Goal: Task Accomplishment & Management: Manage account settings

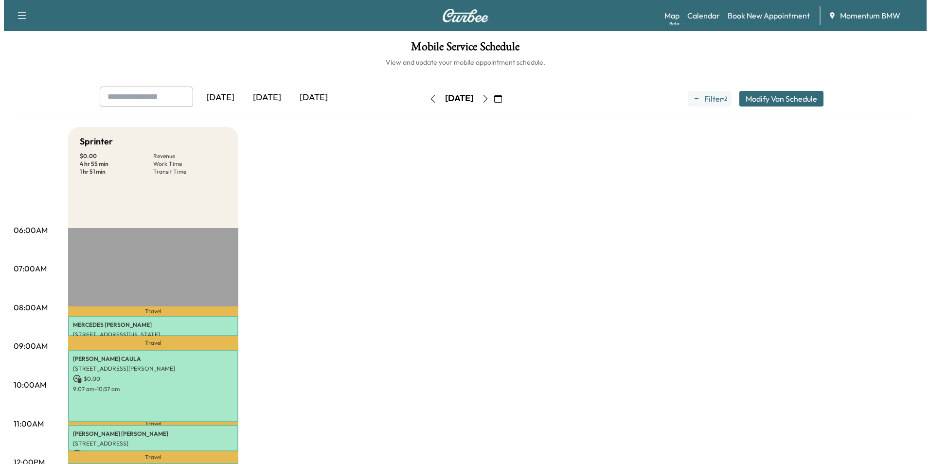
scroll to position [243, 0]
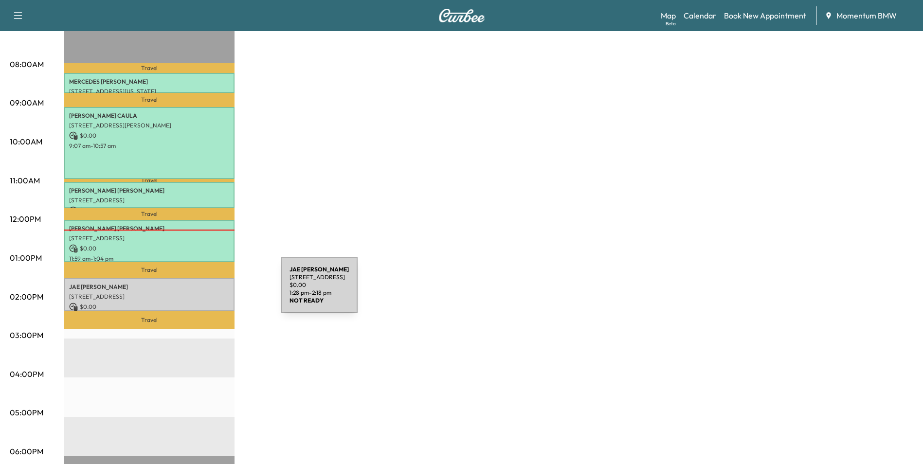
click at [208, 293] on p "[STREET_ADDRESS]" at bounding box center [149, 297] width 160 height 8
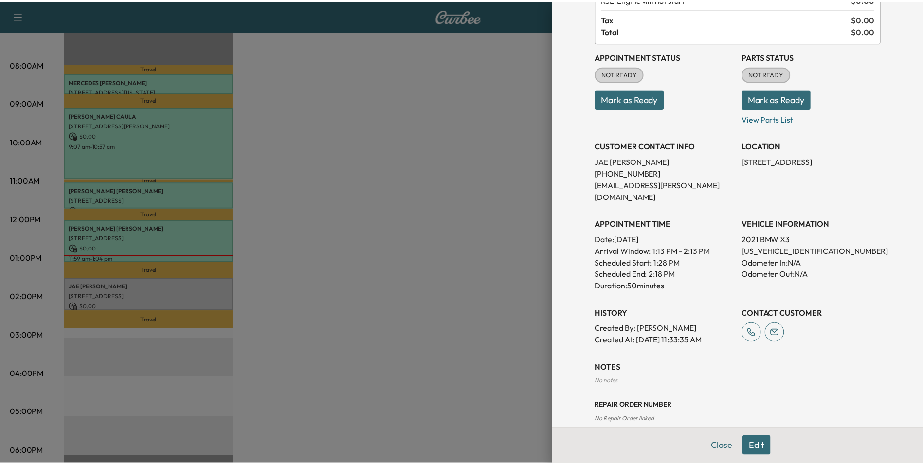
scroll to position [75, 0]
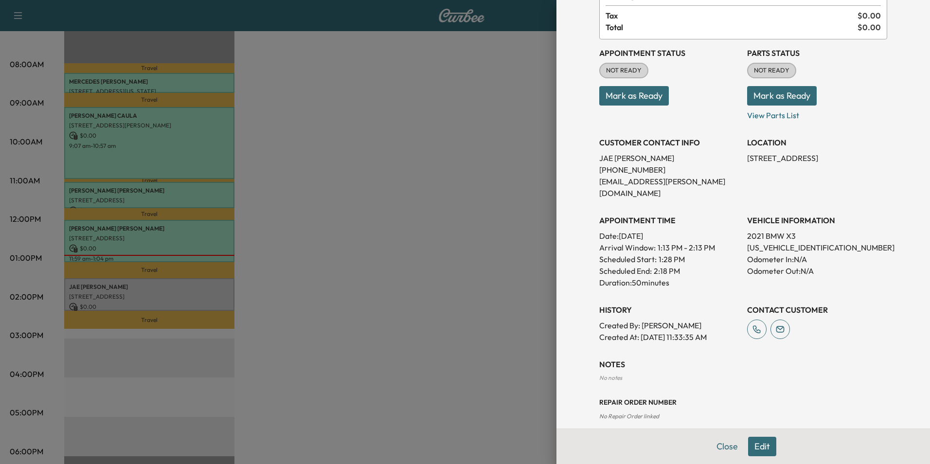
click at [640, 99] on button "Mark as Ready" at bounding box center [634, 95] width 70 height 19
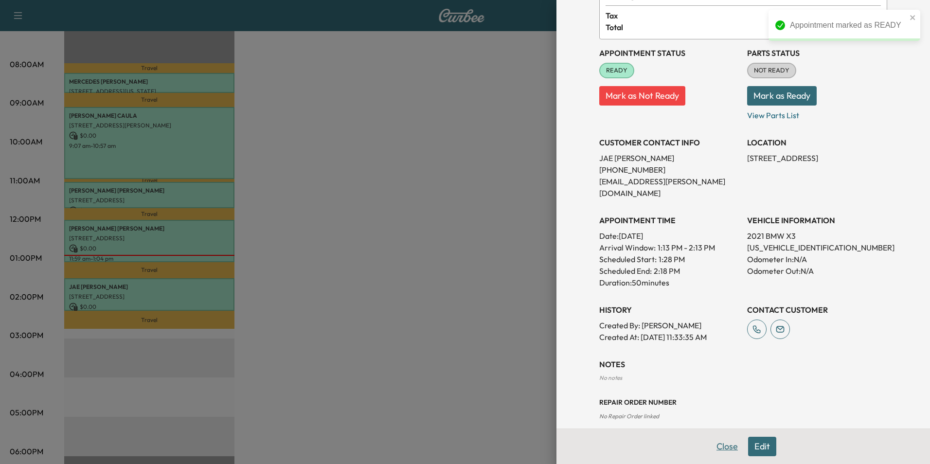
click at [723, 446] on button "Close" at bounding box center [727, 446] width 34 height 19
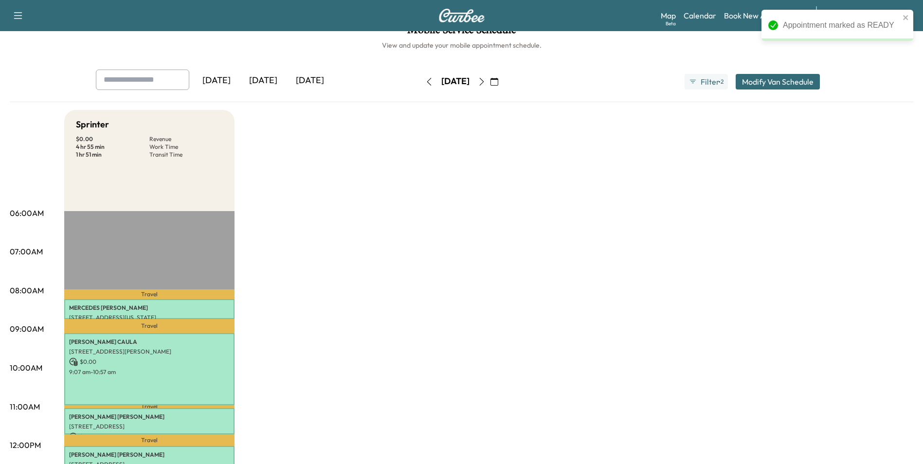
scroll to position [0, 0]
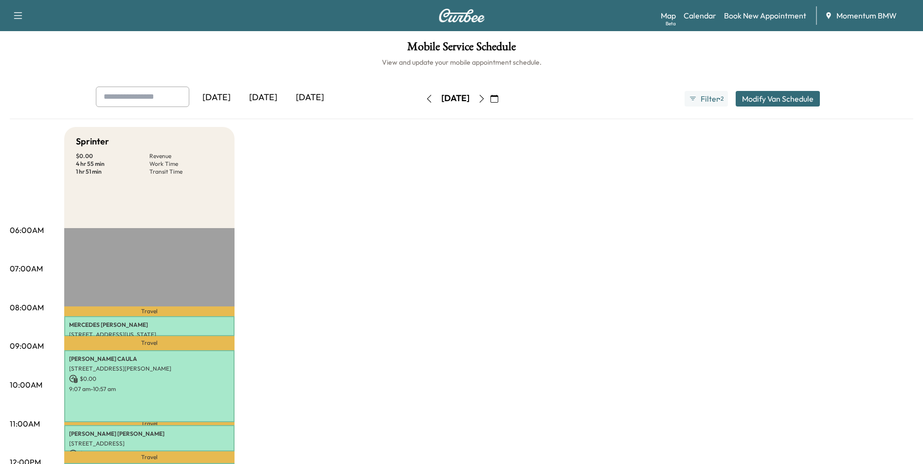
click at [485, 97] on icon "button" at bounding box center [482, 99] width 8 height 8
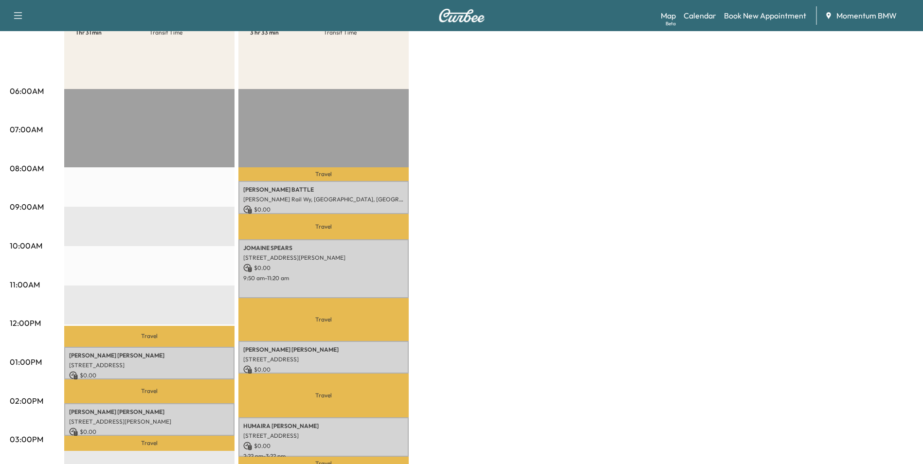
scroll to position [49, 0]
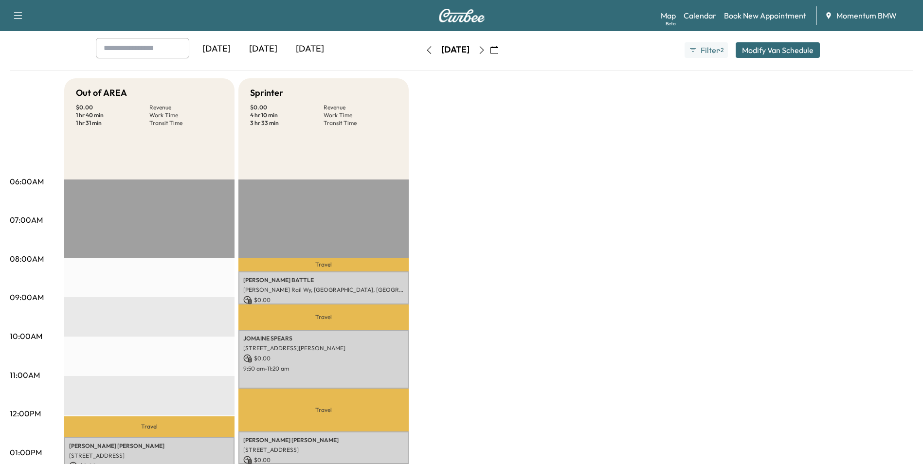
click at [427, 51] on icon "button" at bounding box center [429, 50] width 4 height 8
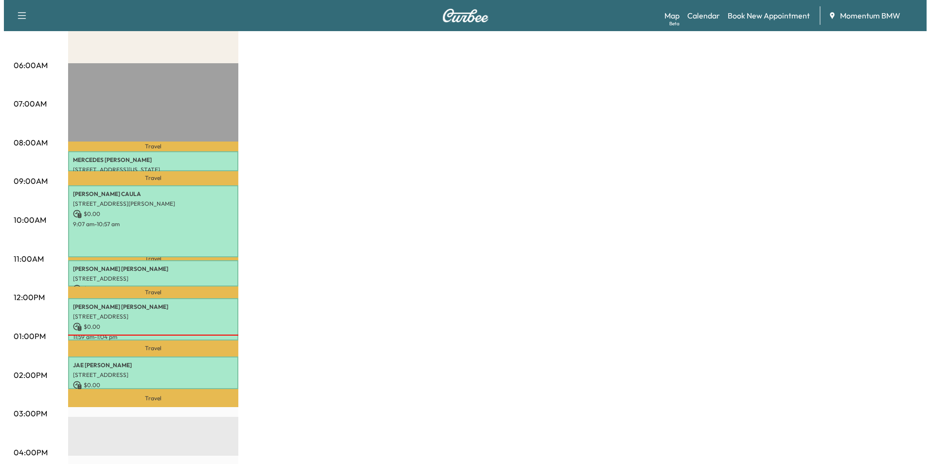
scroll to position [243, 0]
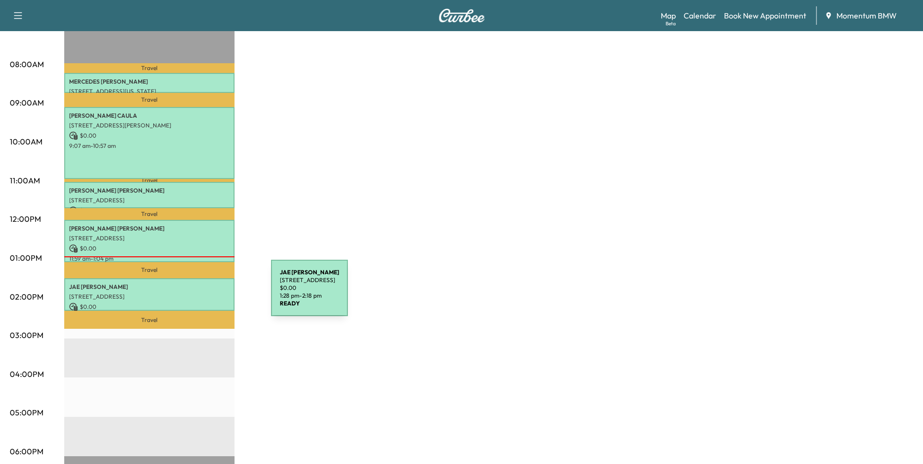
click at [198, 294] on p "[STREET_ADDRESS]" at bounding box center [149, 297] width 160 height 8
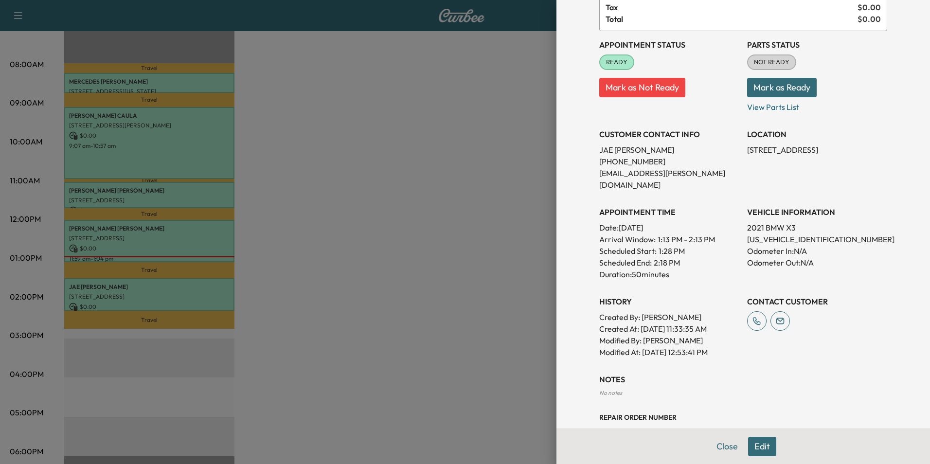
scroll to position [98, 0]
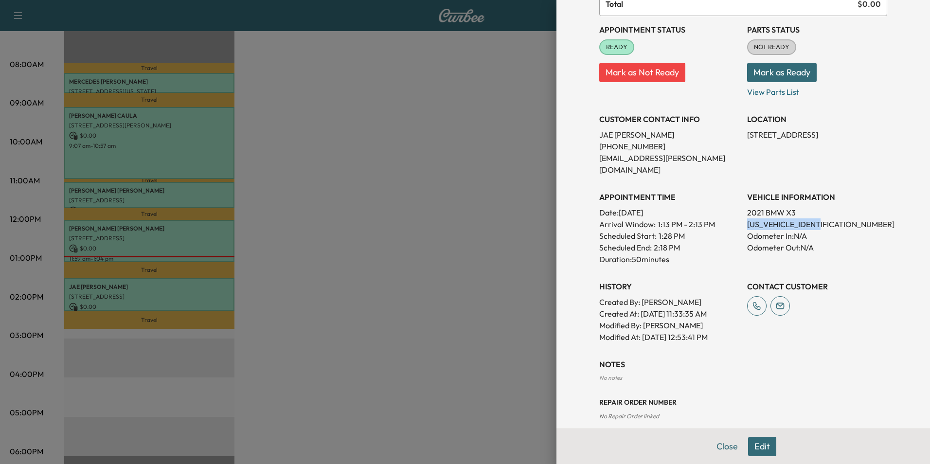
drag, startPoint x: 824, startPoint y: 212, endPoint x: 740, endPoint y: 217, distance: 84.3
click at [747, 218] on p "[US_VEHICLE_IDENTIFICATION_NUMBER]" at bounding box center [817, 224] width 140 height 12
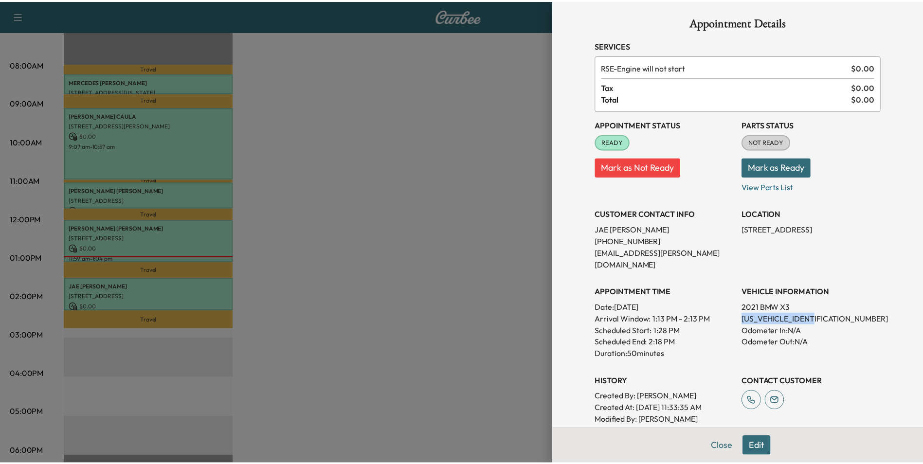
scroll to position [0, 0]
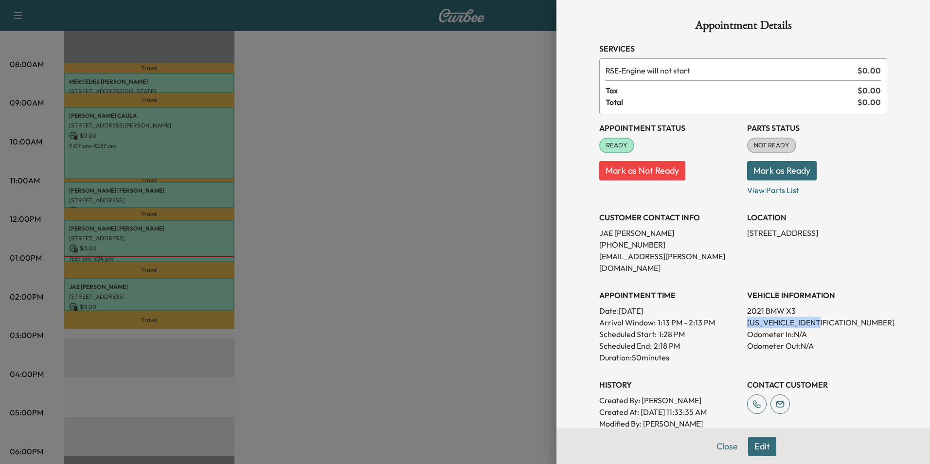
click at [724, 440] on button "Close" at bounding box center [727, 446] width 34 height 19
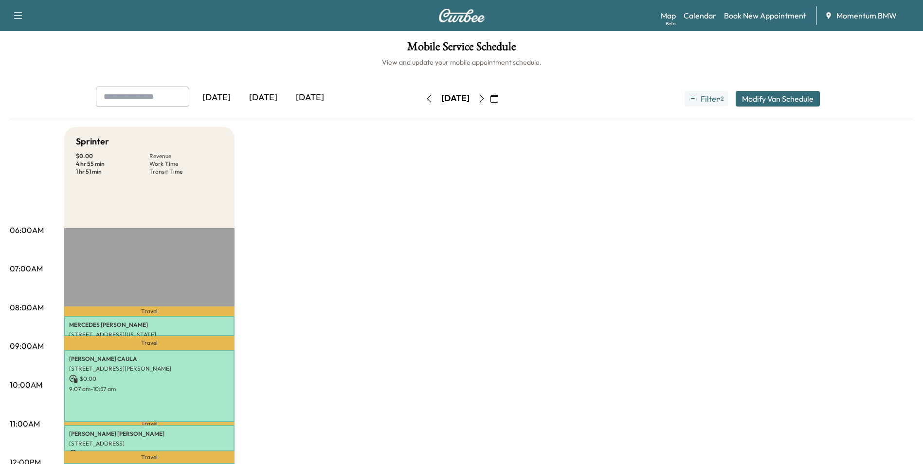
click at [498, 100] on icon "button" at bounding box center [494, 99] width 8 height 8
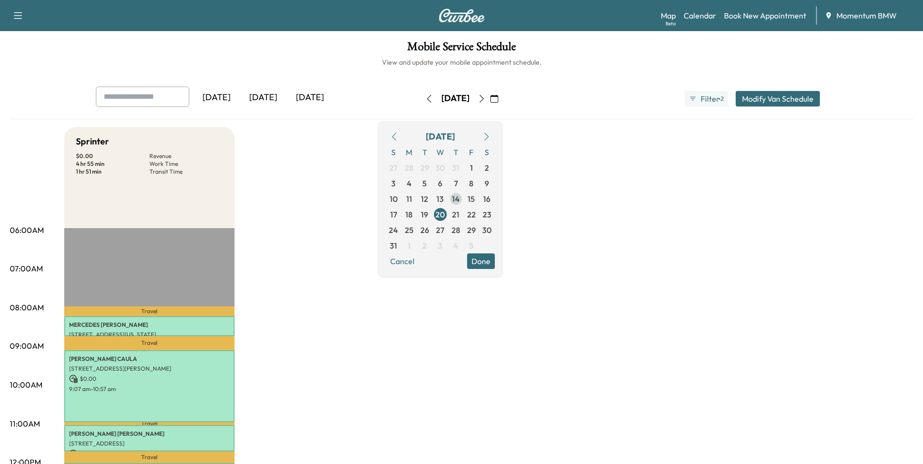
click at [460, 201] on span "14" at bounding box center [456, 199] width 8 height 12
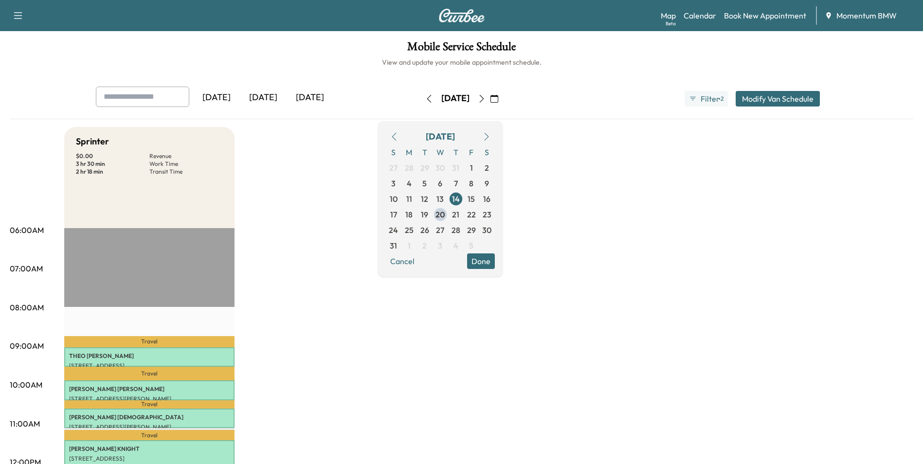
click at [421, 103] on button "button" at bounding box center [429, 99] width 17 height 16
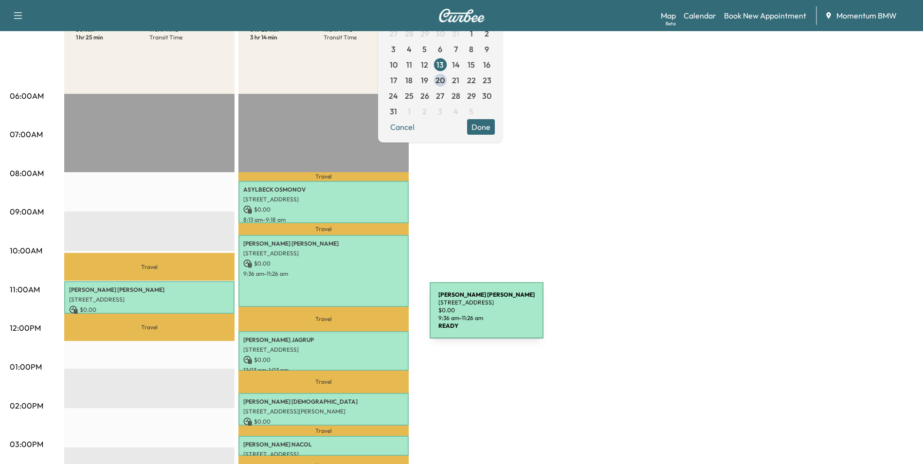
scroll to position [49, 0]
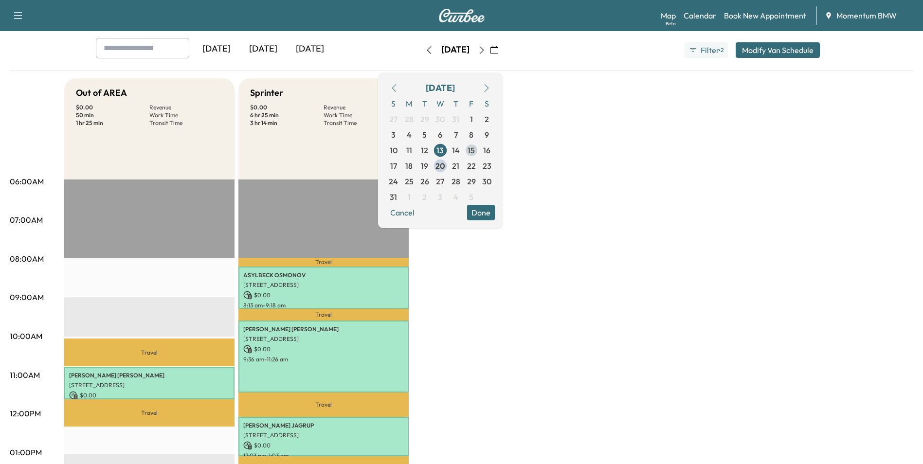
click at [475, 155] on span "15" at bounding box center [470, 150] width 7 height 12
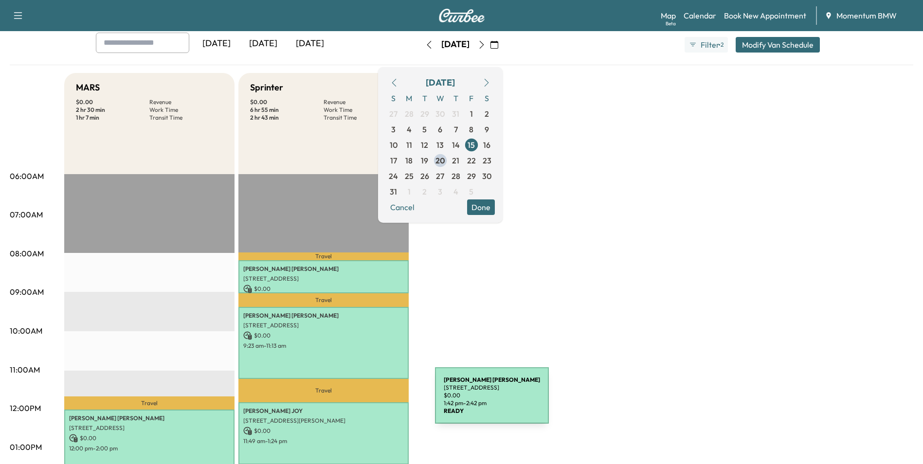
scroll to position [49, 0]
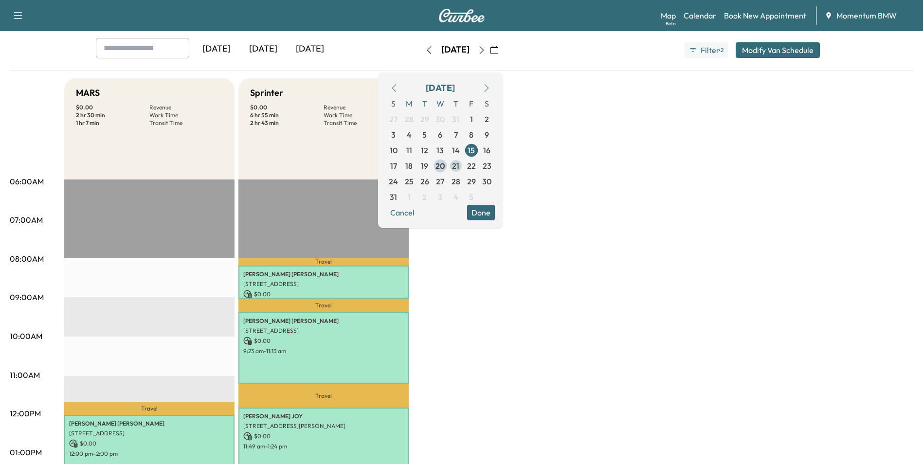
click at [459, 166] on span "21" at bounding box center [455, 166] width 7 height 12
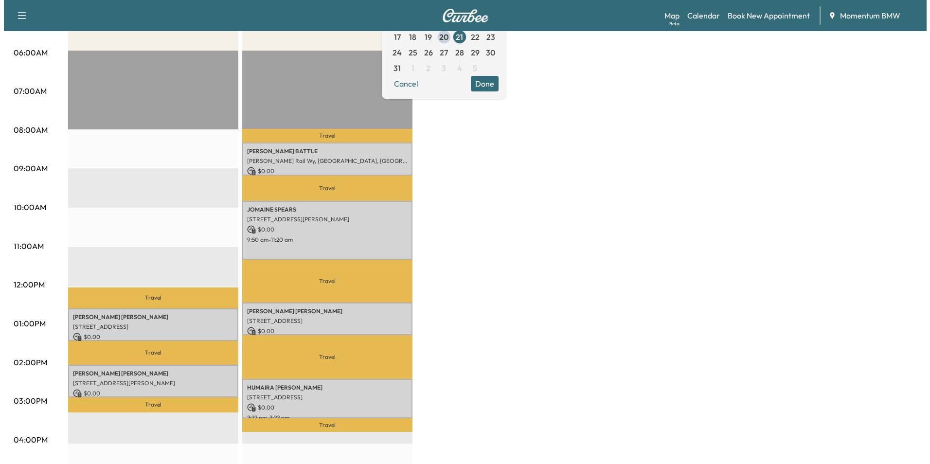
scroll to position [195, 0]
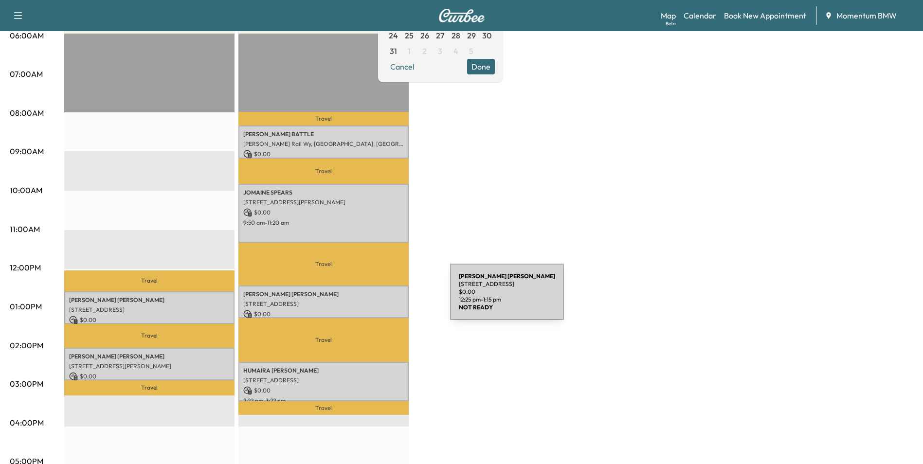
click at [377, 300] on p "[STREET_ADDRESS]" at bounding box center [323, 304] width 160 height 8
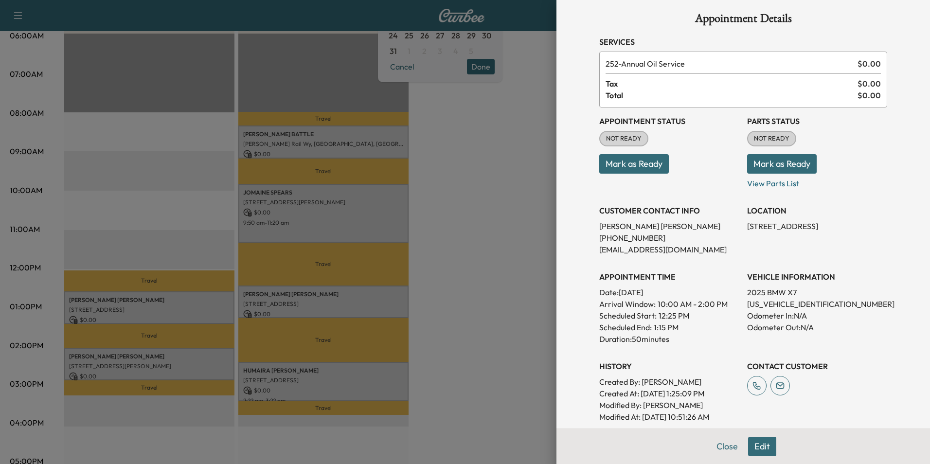
scroll to position [0, 0]
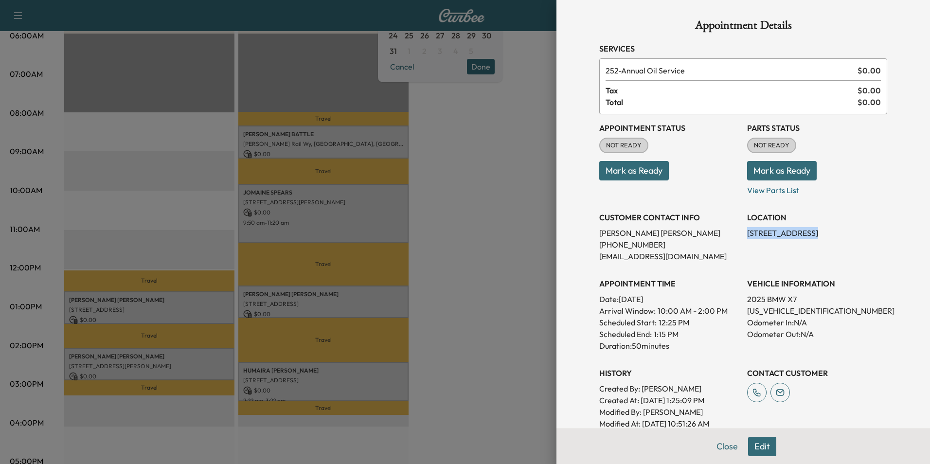
drag, startPoint x: 800, startPoint y: 233, endPoint x: 739, endPoint y: 236, distance: 60.4
click at [739, 236] on div "Appointment Status NOT READY Mark as Ready Parts Status NOT READY Mark as Ready…" at bounding box center [743, 271] width 288 height 315
drag, startPoint x: 739, startPoint y: 236, endPoint x: 780, endPoint y: 233, distance: 40.5
copy p "19 Thornhedge Ct"
click at [727, 448] on button "Close" at bounding box center [727, 446] width 34 height 19
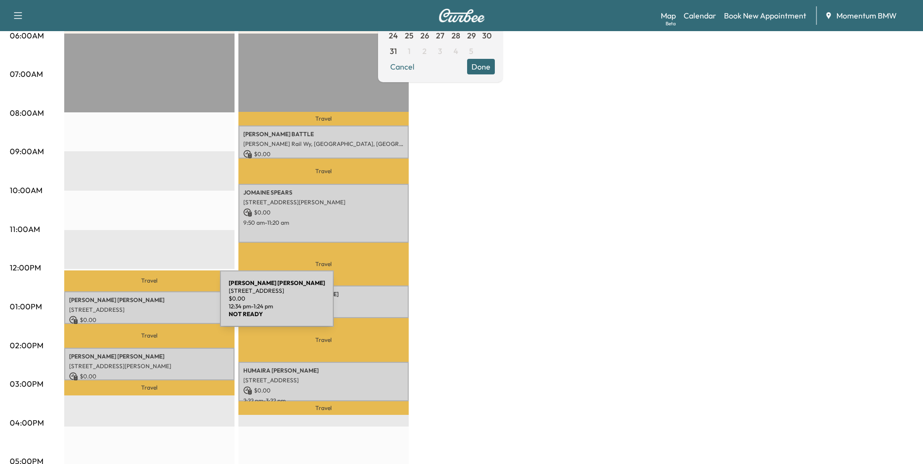
click at [147, 306] on p "[STREET_ADDRESS]" at bounding box center [149, 310] width 160 height 8
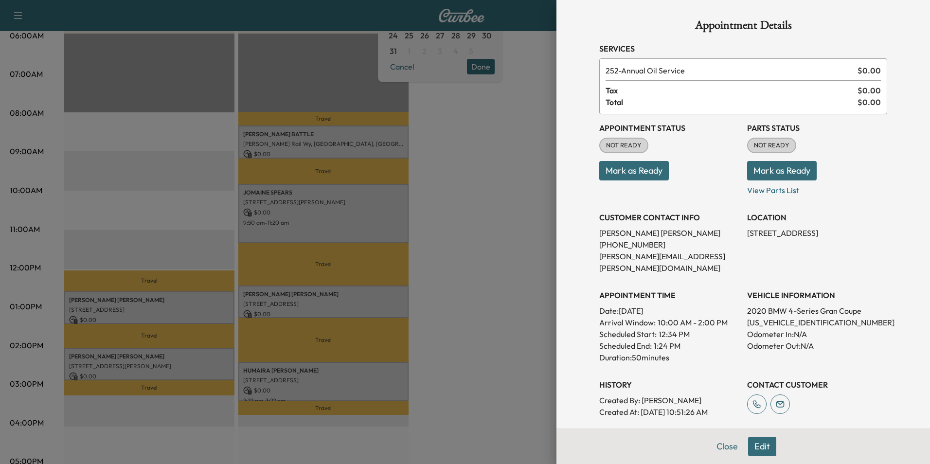
drag, startPoint x: 804, startPoint y: 236, endPoint x: 741, endPoint y: 234, distance: 63.7
click at [747, 234] on p "[STREET_ADDRESS]" at bounding box center [817, 233] width 140 height 12
drag, startPoint x: 741, startPoint y: 234, endPoint x: 774, endPoint y: 235, distance: 33.1
copy p "[STREET_ADDRESS]"
click at [713, 449] on button "Close" at bounding box center [727, 446] width 34 height 19
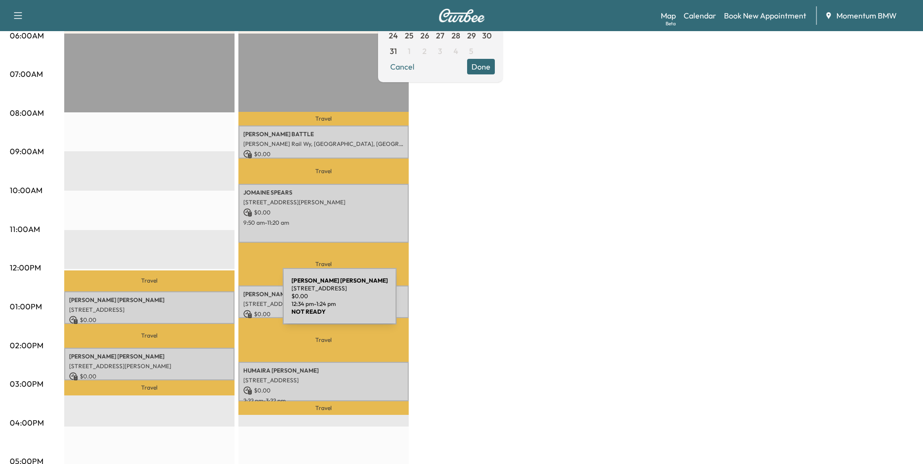
click at [210, 306] on p "[STREET_ADDRESS]" at bounding box center [149, 310] width 160 height 8
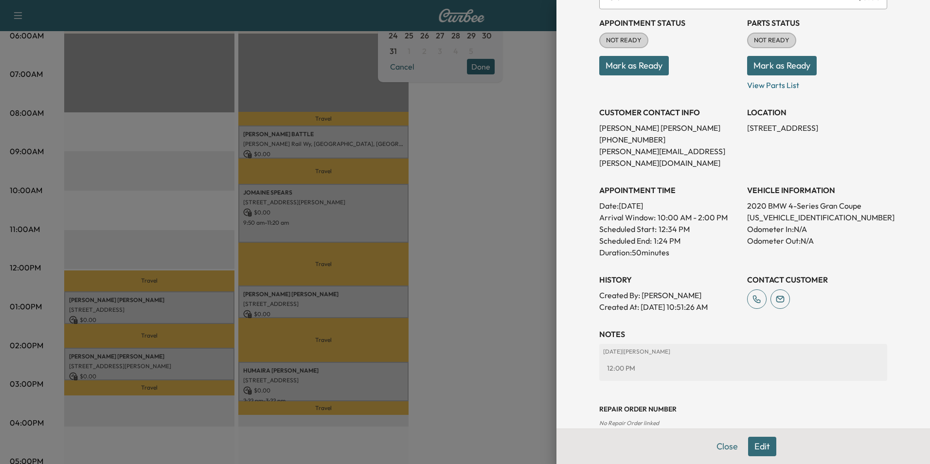
scroll to position [112, 0]
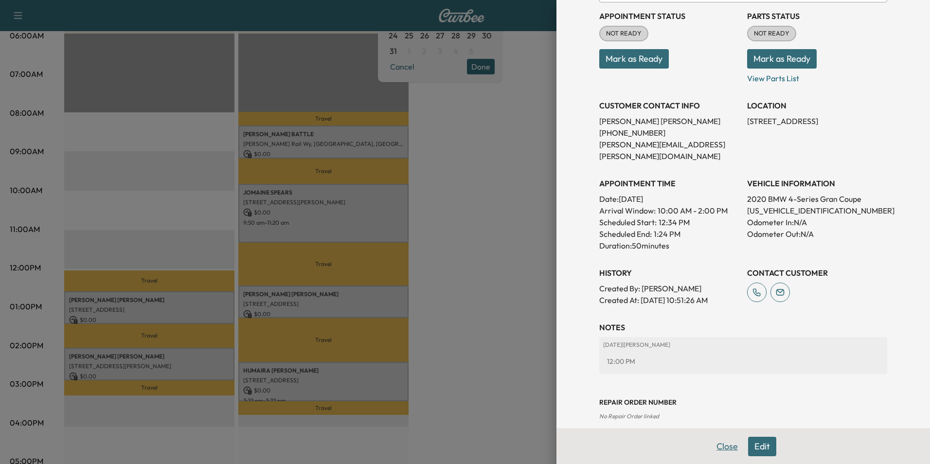
click at [724, 448] on button "Close" at bounding box center [727, 446] width 34 height 19
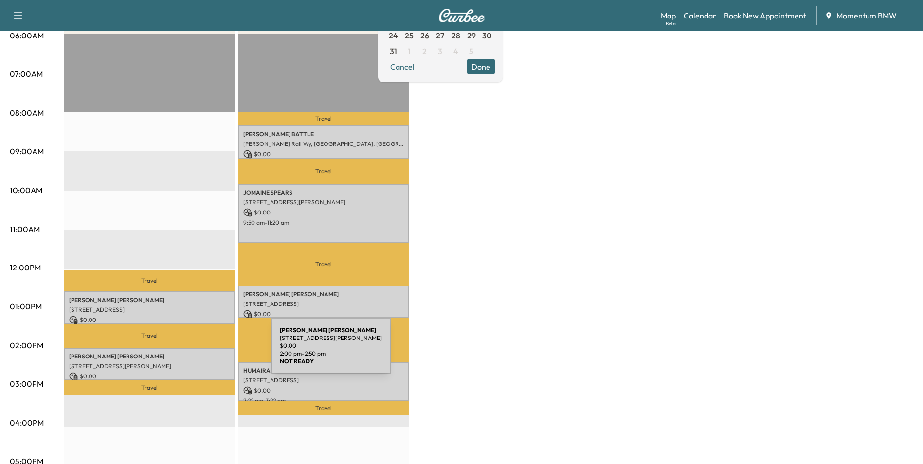
click at [198, 353] on p "[PERSON_NAME]" at bounding box center [149, 357] width 160 height 8
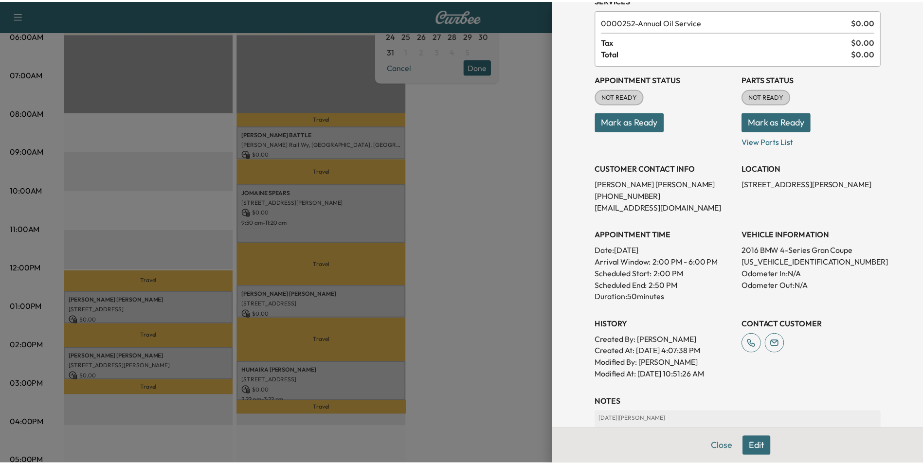
scroll to position [135, 0]
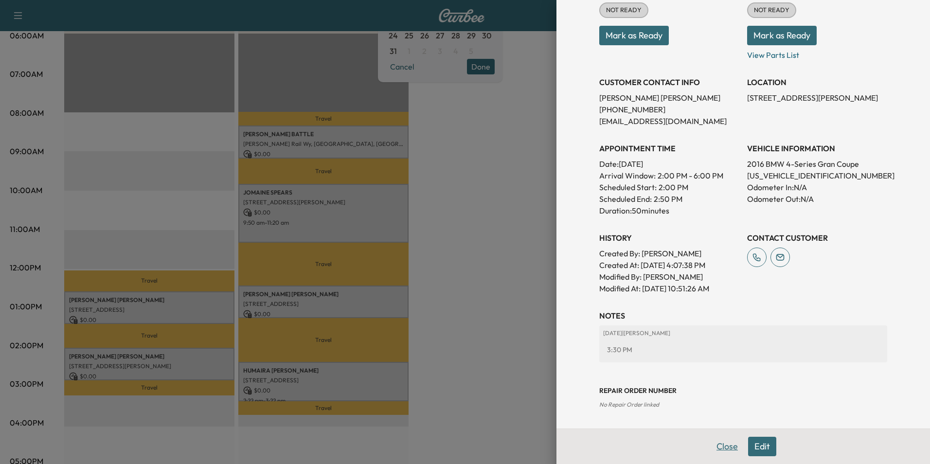
click at [726, 444] on button "Close" at bounding box center [727, 446] width 34 height 19
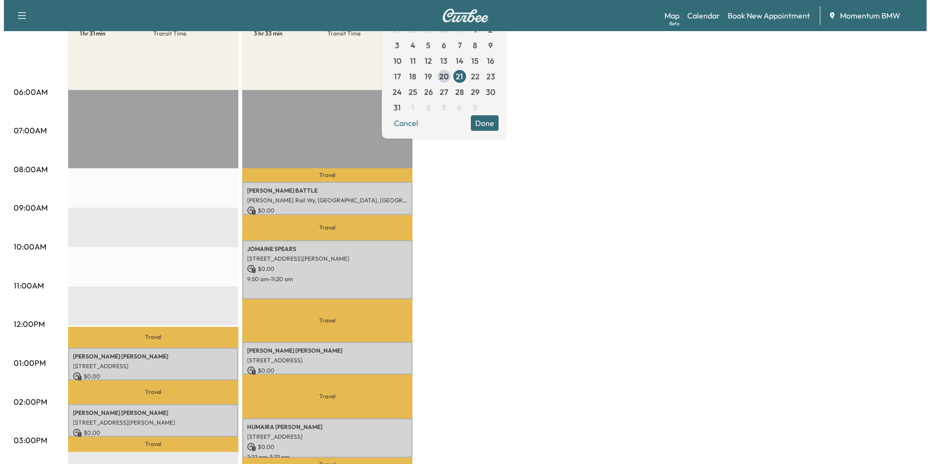
scroll to position [146, 0]
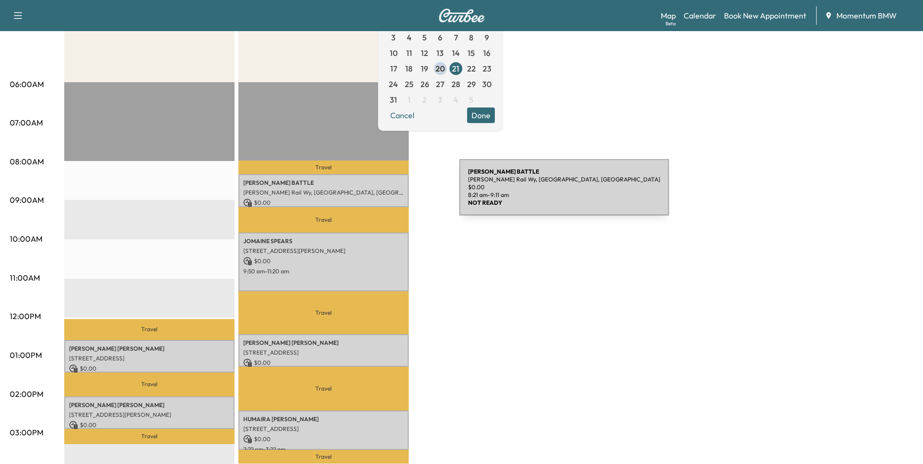
click at [386, 193] on p "[PERSON_NAME] Rail Wy, [GEOGRAPHIC_DATA], [GEOGRAPHIC_DATA]" at bounding box center [323, 193] width 160 height 8
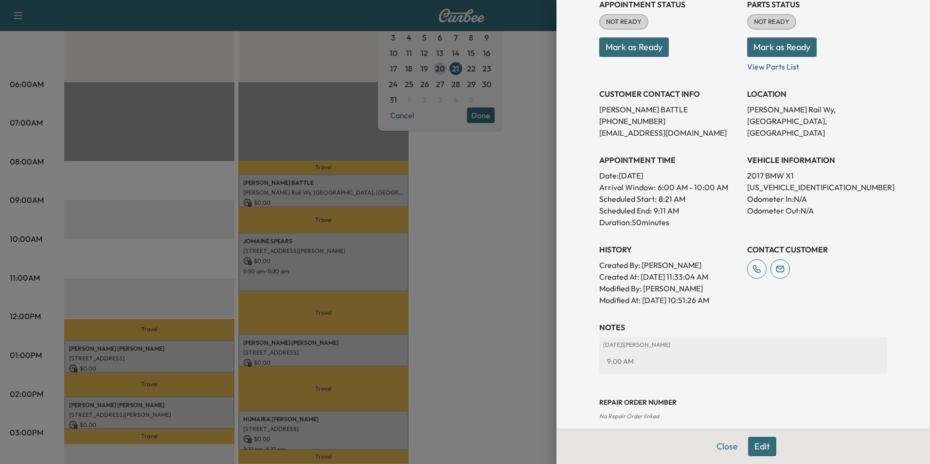
scroll to position [135, 0]
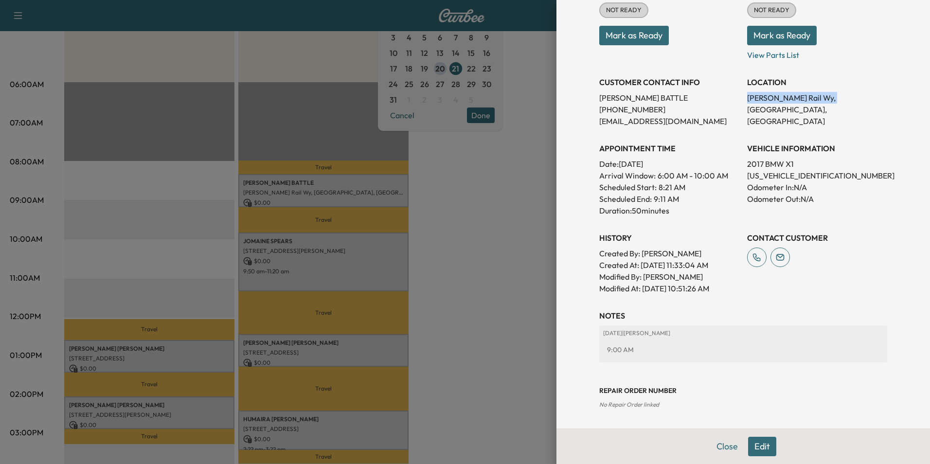
drag, startPoint x: 823, startPoint y: 99, endPoint x: 740, endPoint y: 105, distance: 83.4
click at [747, 105] on div "LOCATION [PERSON_NAME] [GEOGRAPHIC_DATA], [GEOGRAPHIC_DATA]" at bounding box center [817, 98] width 140 height 58
drag, startPoint x: 740, startPoint y: 105, endPoint x: 793, endPoint y: 99, distance: 53.4
copy p "[PERSON_NAME] Rail Wy, [GEOGRAPHIC_DATA]"
click at [718, 446] on button "Close" at bounding box center [727, 446] width 34 height 19
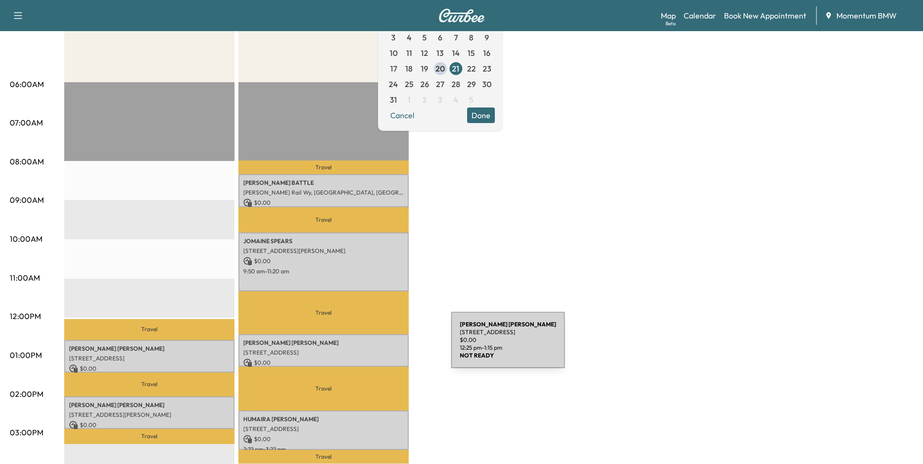
click at [378, 349] on p "[STREET_ADDRESS]" at bounding box center [323, 353] width 160 height 8
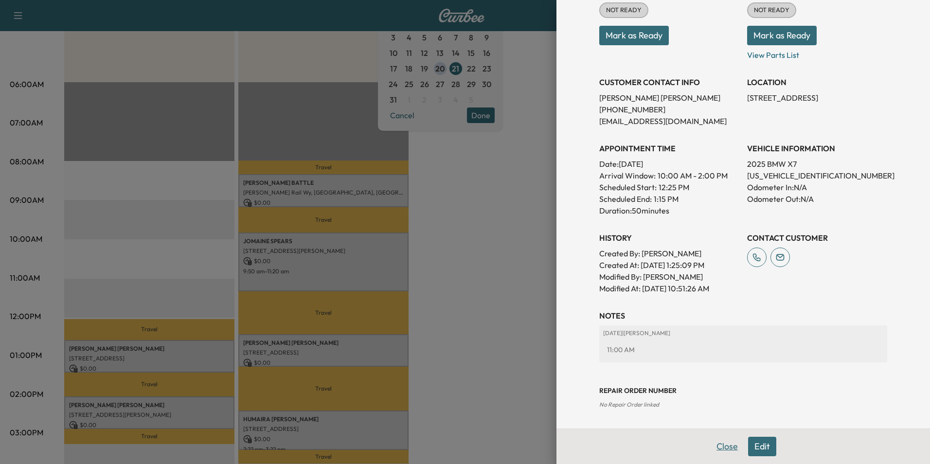
click at [718, 447] on button "Close" at bounding box center [727, 446] width 34 height 19
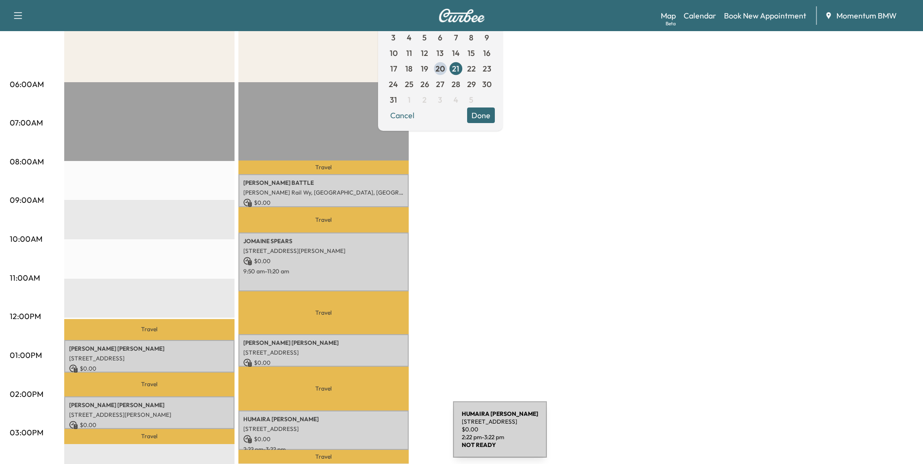
click at [380, 435] on p "$ 0.00" at bounding box center [323, 439] width 160 height 9
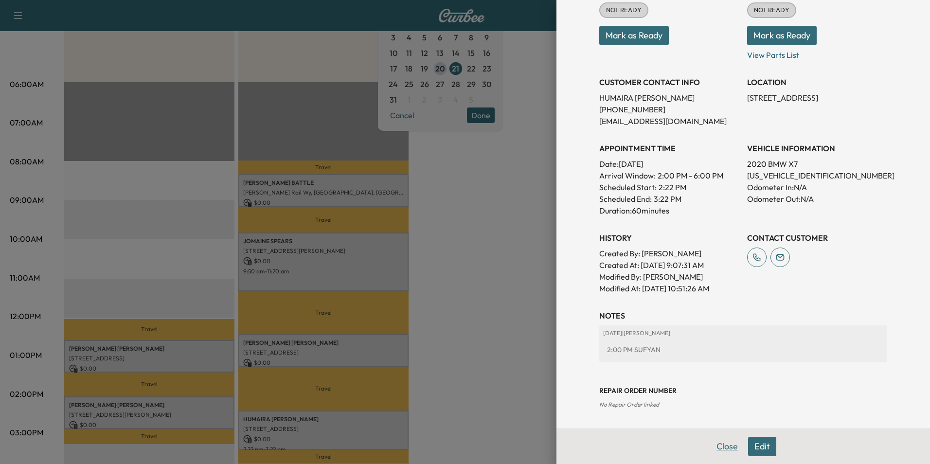
click at [722, 452] on button "Close" at bounding box center [727, 446] width 34 height 19
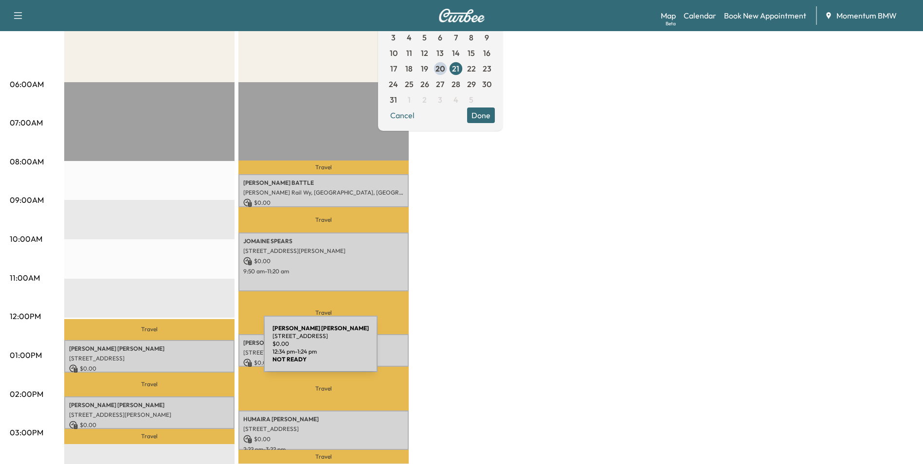
click at [191, 350] on div "[PERSON_NAME] [STREET_ADDRESS][PERSON_NAME] $ 0.00 12:34 pm - 1:24 pm" at bounding box center [149, 356] width 170 height 33
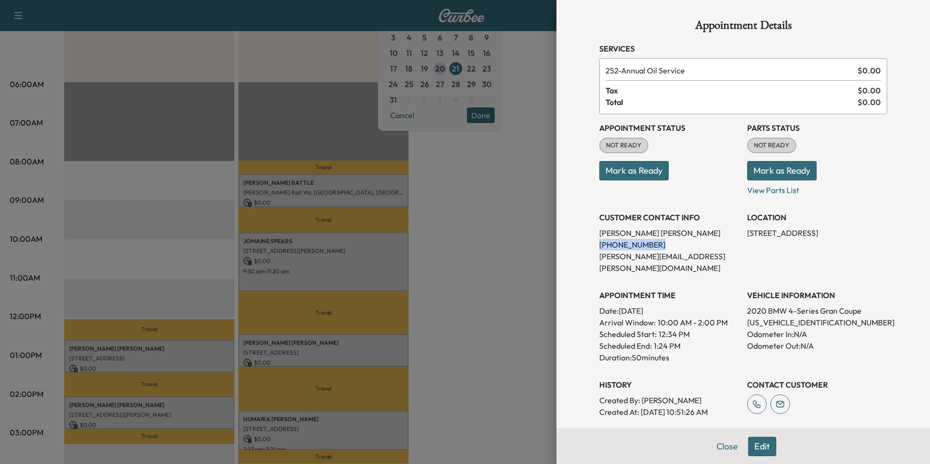
drag, startPoint x: 647, startPoint y: 242, endPoint x: 592, endPoint y: 246, distance: 54.6
click at [599, 246] on p "[PHONE_NUMBER]" at bounding box center [669, 245] width 140 height 12
drag, startPoint x: 592, startPoint y: 246, endPoint x: 627, endPoint y: 246, distance: 34.5
copy p "[PHONE_NUMBER]"
click at [645, 169] on button "Mark as Ready" at bounding box center [634, 170] width 70 height 19
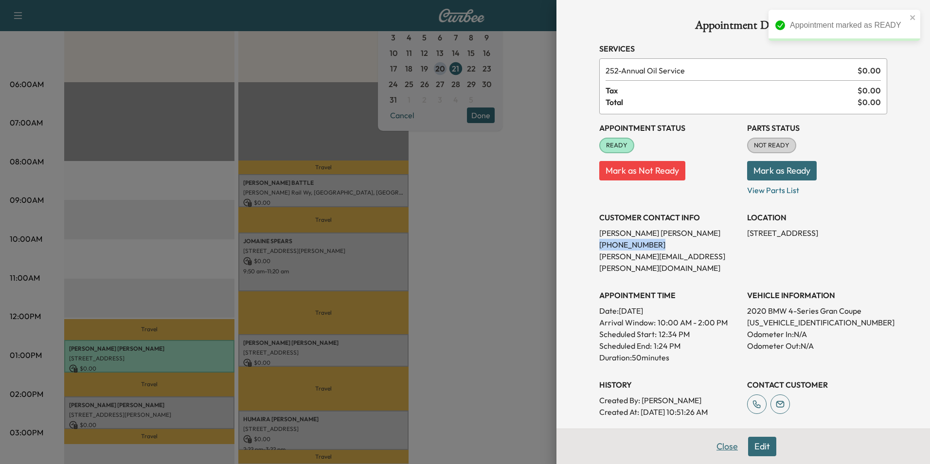
click at [725, 448] on button "Close" at bounding box center [727, 446] width 34 height 19
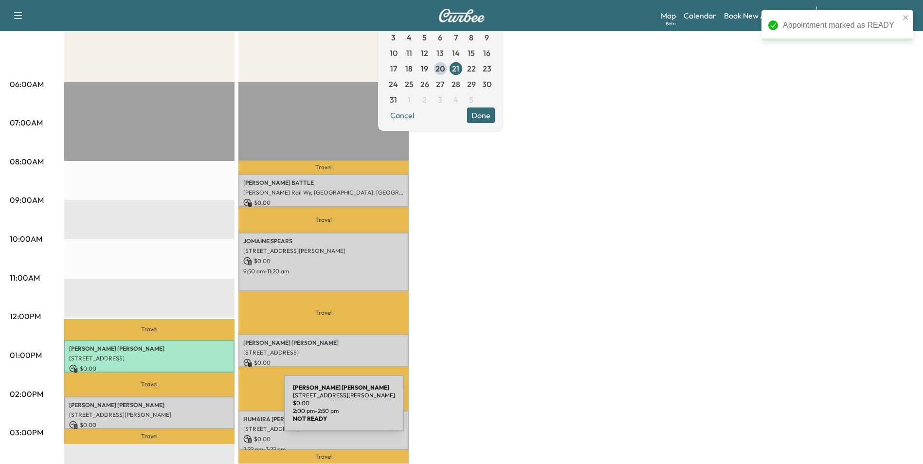
click at [211, 411] on p "[STREET_ADDRESS][PERSON_NAME]" at bounding box center [149, 415] width 160 height 8
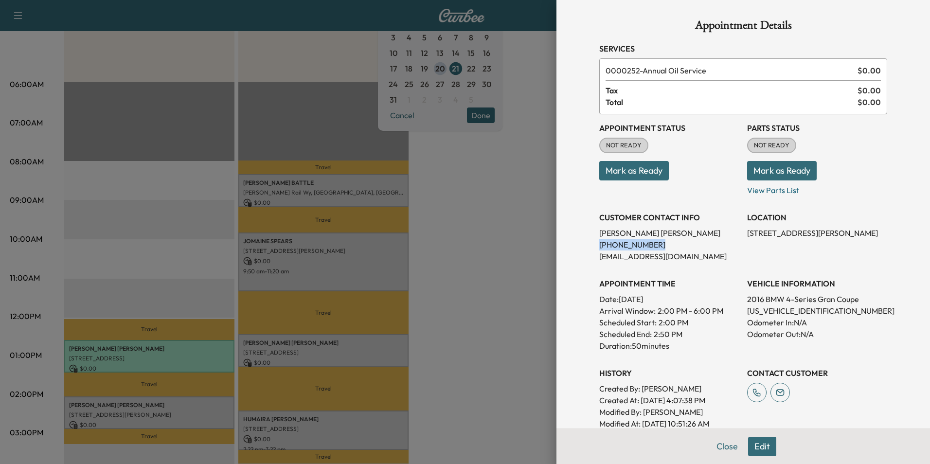
drag, startPoint x: 643, startPoint y: 243, endPoint x: 593, endPoint y: 246, distance: 50.2
click at [599, 246] on p "[PHONE_NUMBER]" at bounding box center [669, 245] width 140 height 12
drag, startPoint x: 593, startPoint y: 246, endPoint x: 638, endPoint y: 246, distance: 44.7
copy p "[PHONE_NUMBER]"
click at [631, 168] on button "Mark as Ready" at bounding box center [634, 170] width 70 height 19
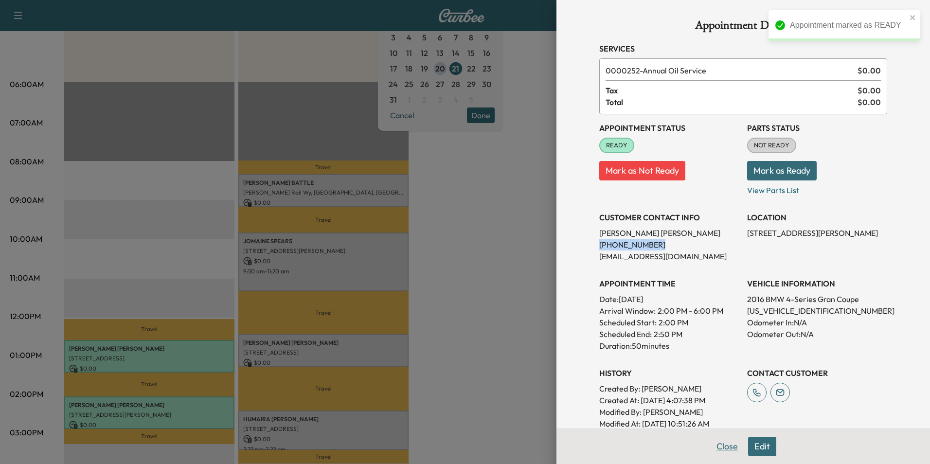
click at [721, 448] on button "Close" at bounding box center [727, 446] width 34 height 19
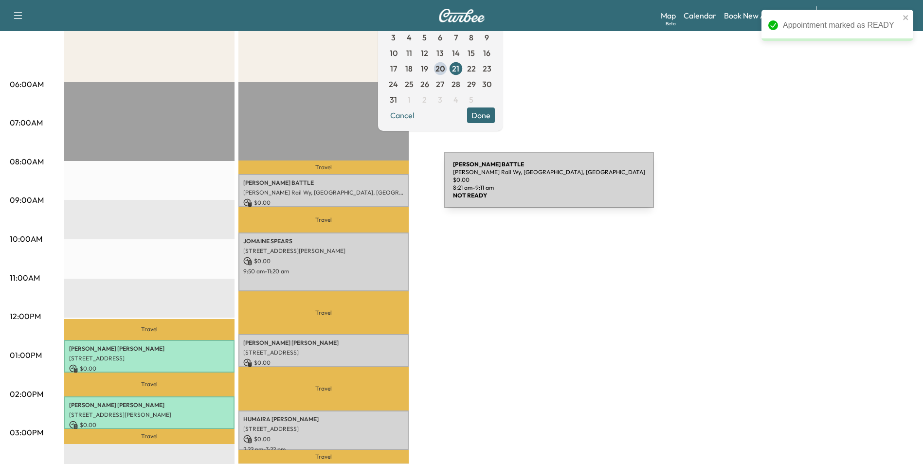
click at [371, 186] on p "[PERSON_NAME]" at bounding box center [323, 183] width 160 height 8
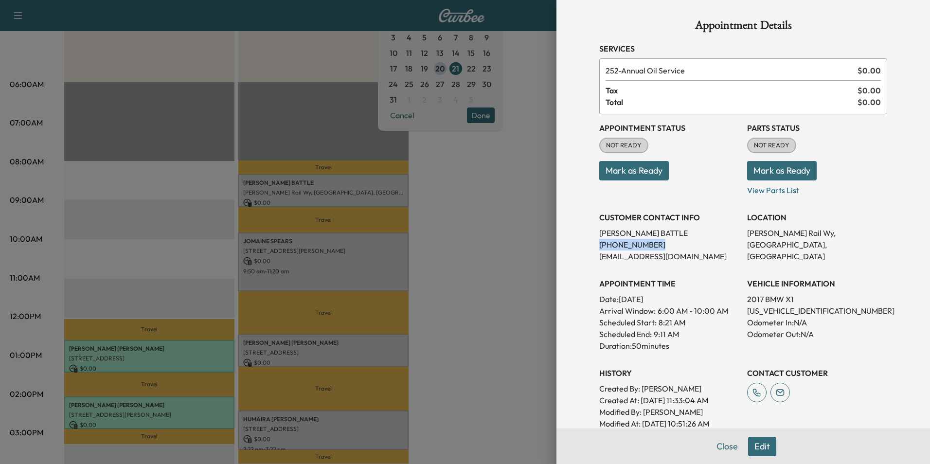
drag, startPoint x: 644, startPoint y: 243, endPoint x: 592, endPoint y: 247, distance: 51.7
click at [599, 247] on p "[PHONE_NUMBER]" at bounding box center [669, 245] width 140 height 12
drag, startPoint x: 592, startPoint y: 247, endPoint x: 630, endPoint y: 247, distance: 37.4
copy p "[PHONE_NUMBER]"
click at [645, 168] on button "Mark as Ready" at bounding box center [634, 170] width 70 height 19
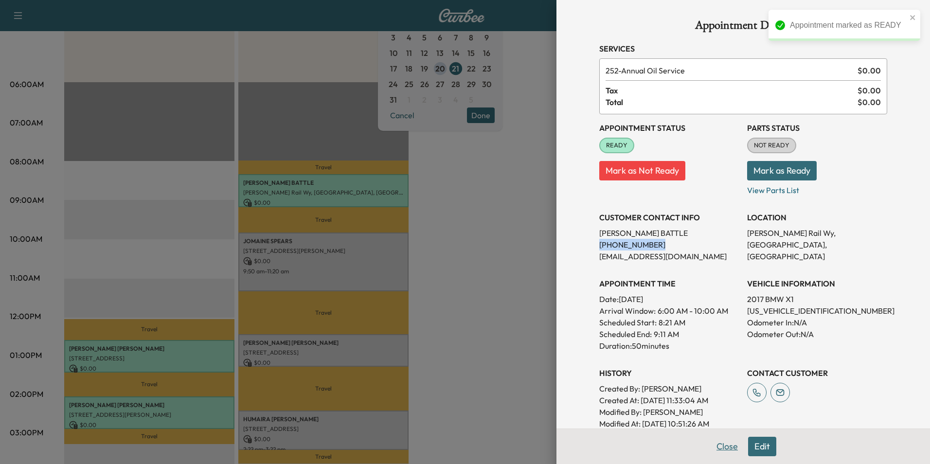
click at [721, 446] on button "Close" at bounding box center [727, 446] width 34 height 19
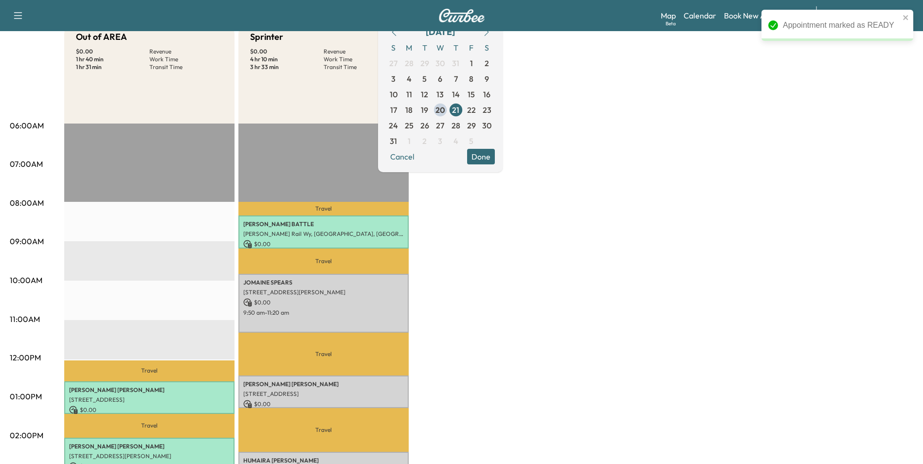
scroll to position [0, 0]
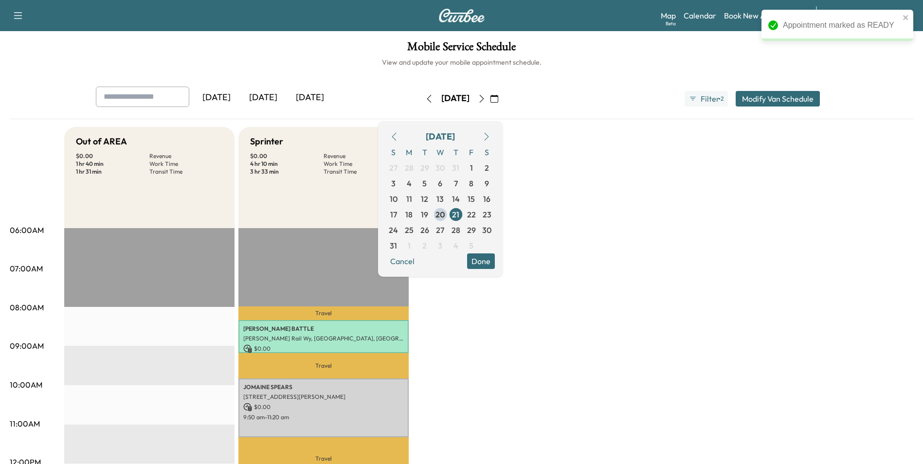
click at [427, 98] on icon "button" at bounding box center [429, 99] width 4 height 8
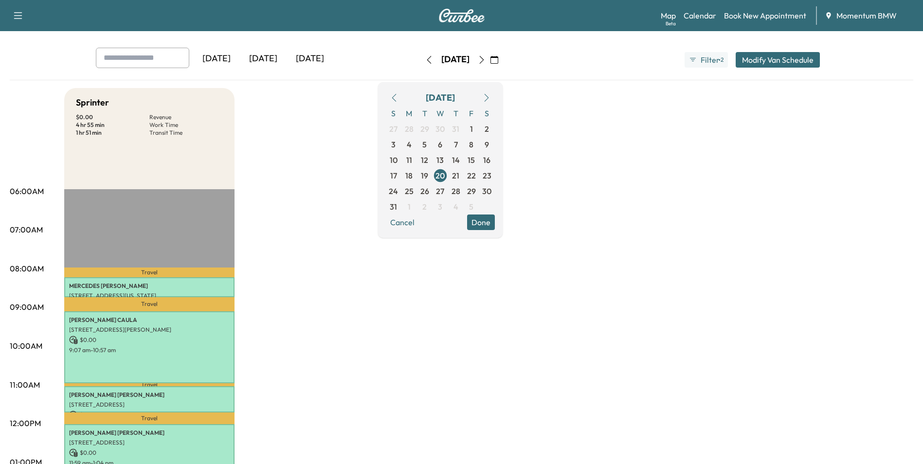
scroll to position [146, 0]
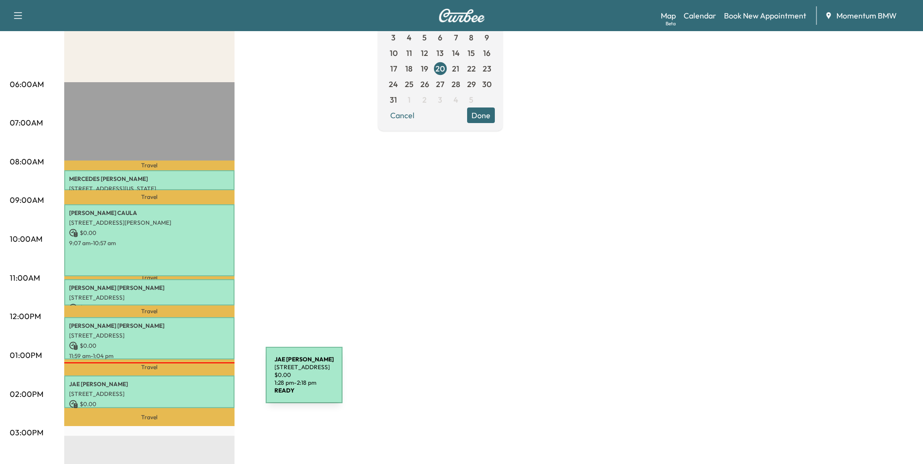
click at [193, 381] on p "[PERSON_NAME]" at bounding box center [149, 384] width 160 height 8
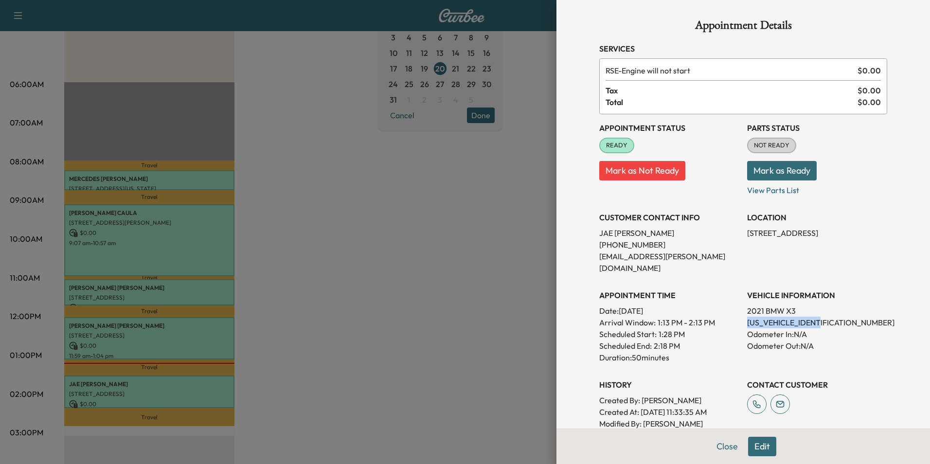
drag, startPoint x: 824, startPoint y: 309, endPoint x: 738, endPoint y: 316, distance: 86.3
click at [738, 316] on div "Appointment Status READY Mark as Not Ready Parts Status NOT READY Mark as Ready…" at bounding box center [743, 277] width 288 height 327
drag, startPoint x: 738, startPoint y: 316, endPoint x: 799, endPoint y: 312, distance: 60.9
copy p "[US_VEHICLE_IDENTIFICATION_NUMBER]"
click at [700, 263] on div "Appointment Status READY Mark as Not Ready Parts Status NOT READY Mark as Ready…" at bounding box center [743, 277] width 288 height 327
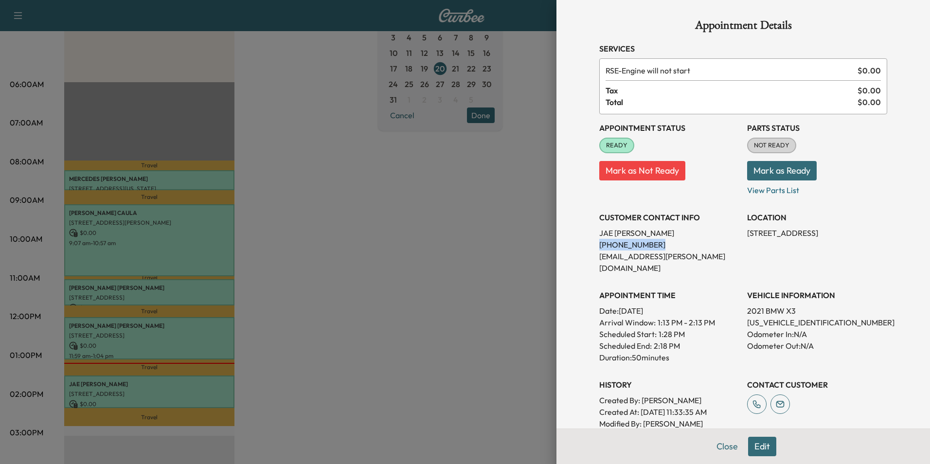
drag, startPoint x: 649, startPoint y: 246, endPoint x: 591, endPoint y: 247, distance: 57.4
click at [591, 247] on div "Appointment Details Services RSE - Engine will not start $ 0.00 Tax $ 0.00 Tota…" at bounding box center [743, 269] width 311 height 538
drag, startPoint x: 591, startPoint y: 247, endPoint x: 637, endPoint y: 245, distance: 45.3
copy p "[PHONE_NUMBER]"
drag, startPoint x: 824, startPoint y: 310, endPoint x: 741, endPoint y: 312, distance: 83.2
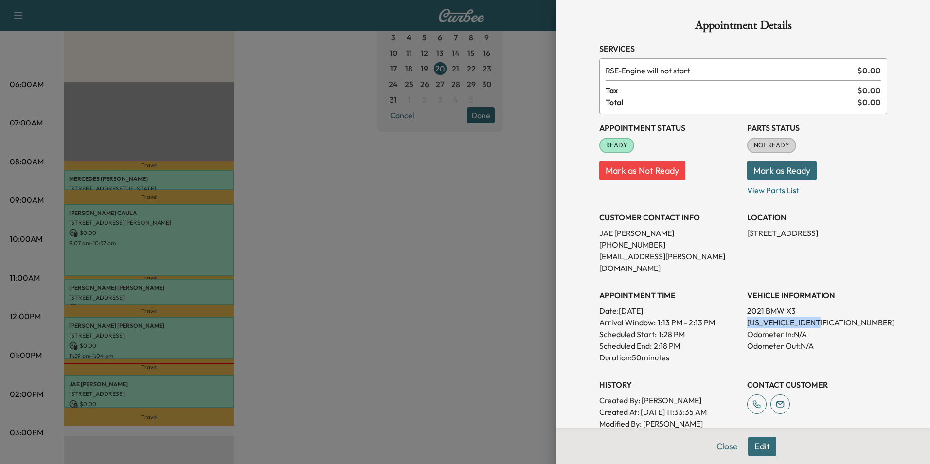
click at [747, 317] on p "[US_VEHICLE_IDENTIFICATION_NUMBER]" at bounding box center [817, 323] width 140 height 12
drag, startPoint x: 741, startPoint y: 312, endPoint x: 800, endPoint y: 312, distance: 58.8
copy p "[US_VEHICLE_IDENTIFICATION_NUMBER]"
drag, startPoint x: 810, startPoint y: 233, endPoint x: 740, endPoint y: 237, distance: 69.6
click at [747, 237] on p "[STREET_ADDRESS]" at bounding box center [817, 233] width 140 height 12
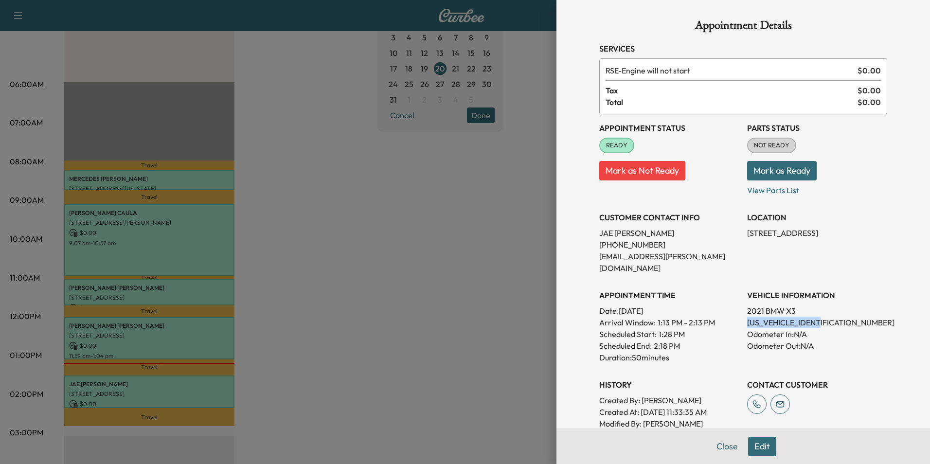
drag, startPoint x: 740, startPoint y: 237, endPoint x: 785, endPoint y: 234, distance: 45.3
copy p "[STREET_ADDRESS]"
click at [723, 445] on button "Close" at bounding box center [727, 446] width 34 height 19
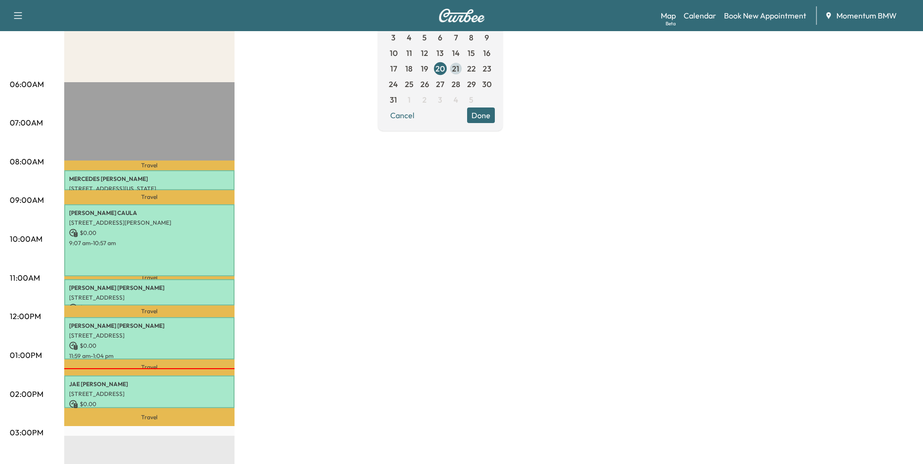
click at [459, 70] on span "21" at bounding box center [455, 69] width 7 height 12
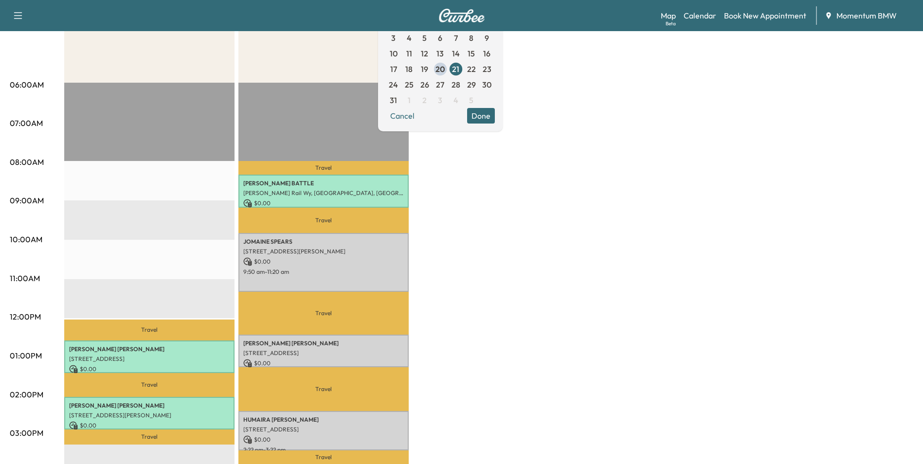
scroll to position [146, 0]
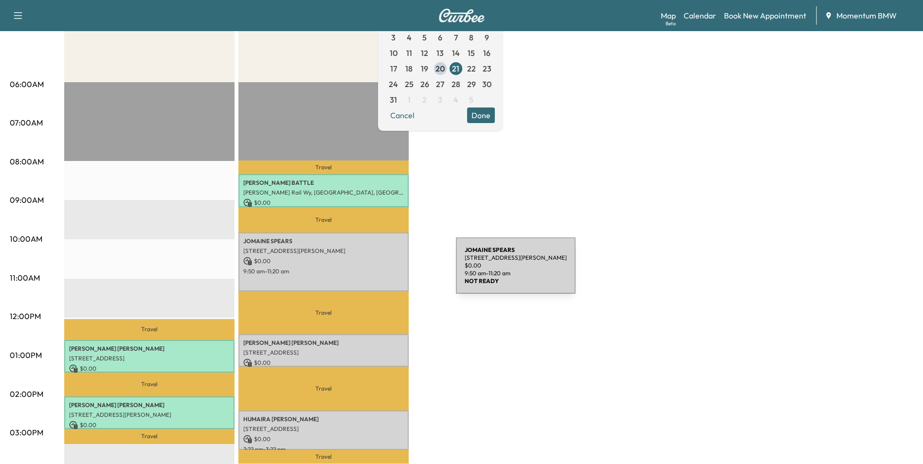
click at [381, 271] on p "9:50 am - 11:20 am" at bounding box center [323, 271] width 160 height 8
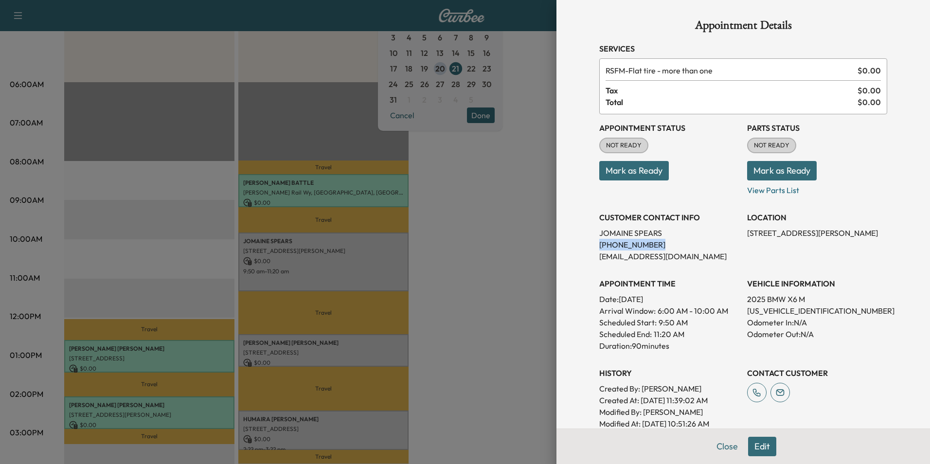
drag, startPoint x: 643, startPoint y: 245, endPoint x: 593, endPoint y: 248, distance: 50.6
click at [599, 248] on p "[PHONE_NUMBER]" at bounding box center [669, 245] width 140 height 12
drag, startPoint x: 593, startPoint y: 248, endPoint x: 628, endPoint y: 245, distance: 35.6
click at [634, 171] on button "Mark as Ready" at bounding box center [634, 170] width 70 height 19
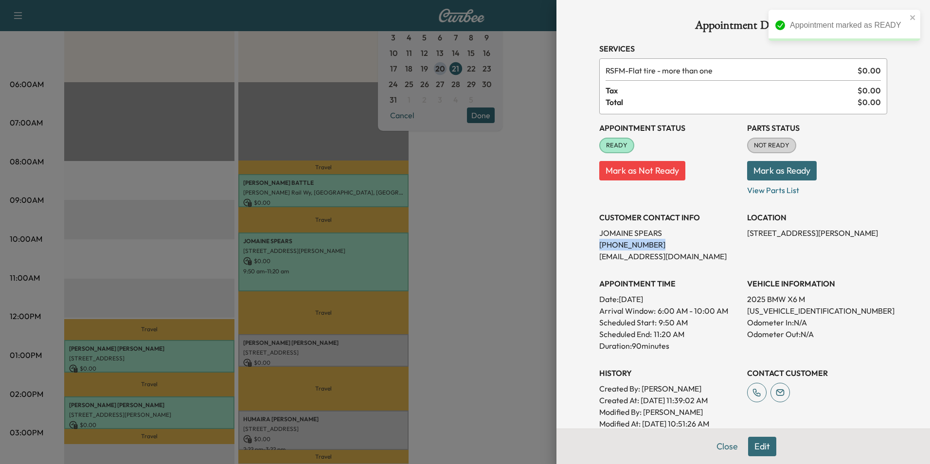
drag, startPoint x: 721, startPoint y: 448, endPoint x: 716, endPoint y: 445, distance: 5.3
click at [721, 448] on button "Close" at bounding box center [727, 446] width 34 height 19
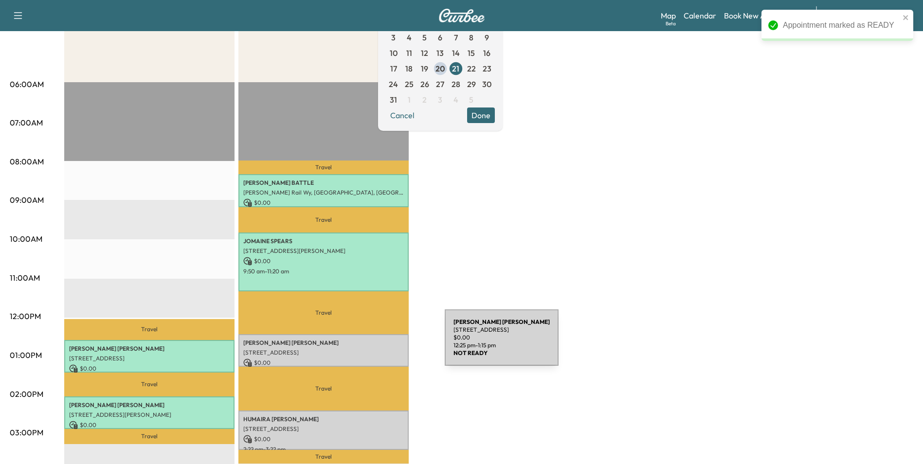
click at [372, 343] on p "[PERSON_NAME]" at bounding box center [323, 343] width 160 height 8
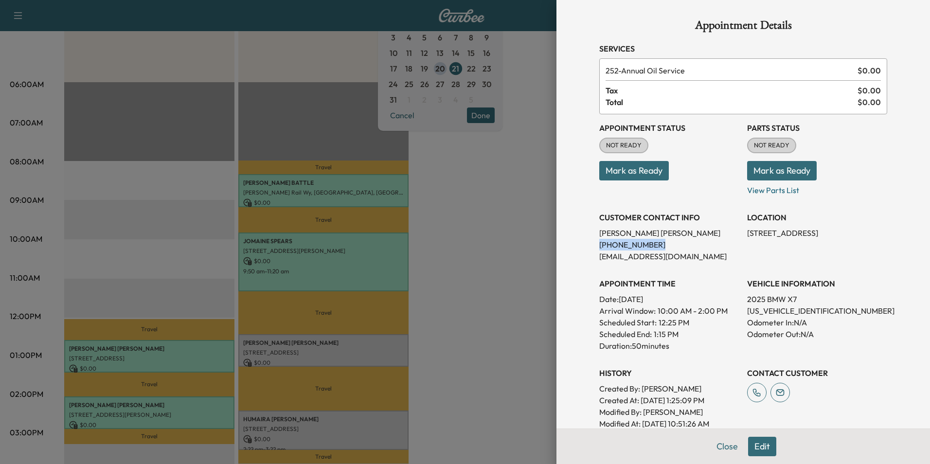
drag, startPoint x: 646, startPoint y: 246, endPoint x: 592, endPoint y: 248, distance: 53.6
click at [599, 248] on p "[PHONE_NUMBER]" at bounding box center [669, 245] width 140 height 12
drag, startPoint x: 592, startPoint y: 248, endPoint x: 641, endPoint y: 245, distance: 48.7
click at [647, 167] on button "Mark as Ready" at bounding box center [634, 170] width 70 height 19
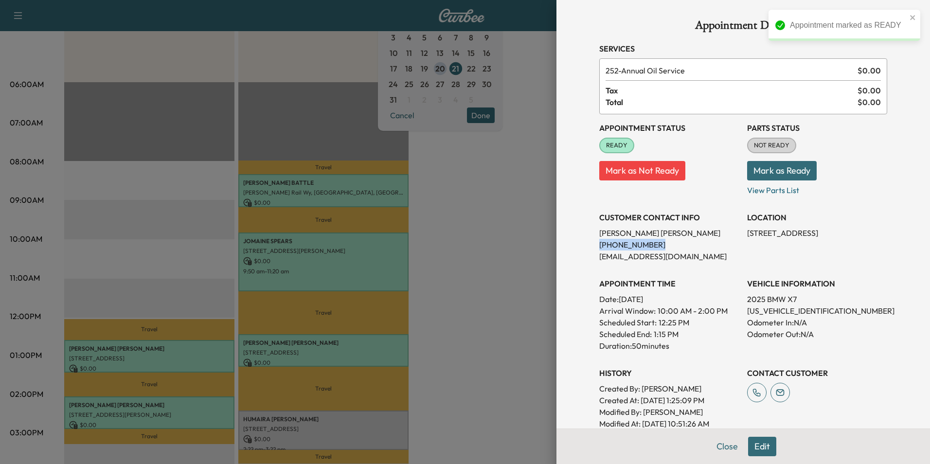
drag, startPoint x: 721, startPoint y: 450, endPoint x: 718, endPoint y: 445, distance: 5.3
click at [722, 450] on button "Close" at bounding box center [727, 446] width 34 height 19
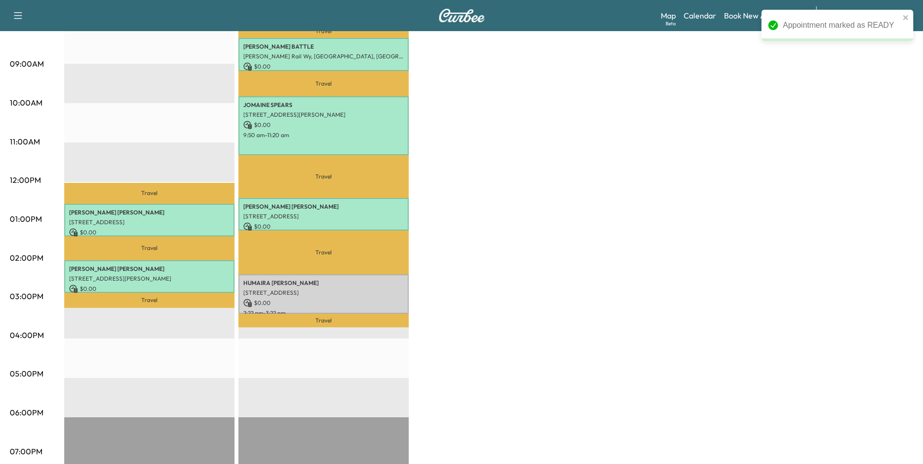
scroll to position [292, 0]
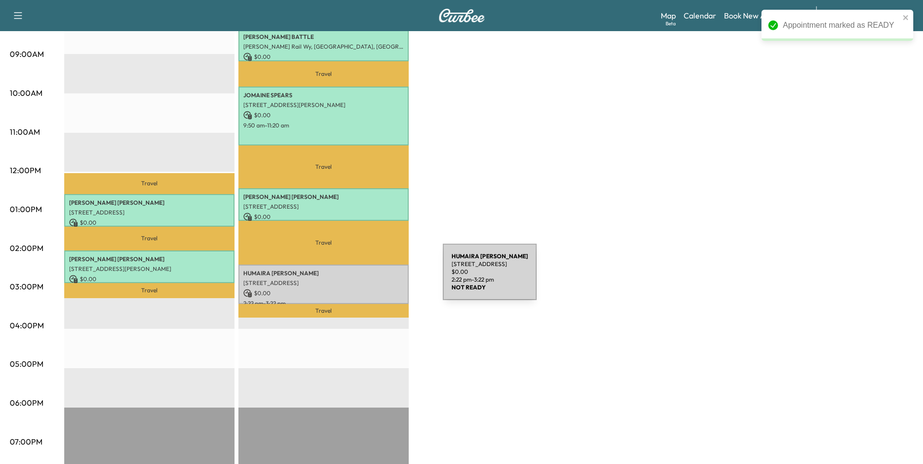
click at [370, 279] on p "[STREET_ADDRESS]" at bounding box center [323, 283] width 160 height 8
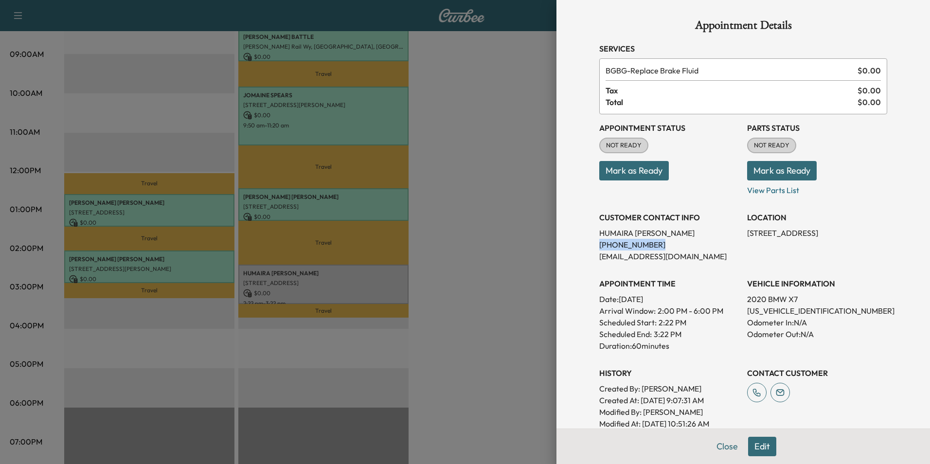
drag, startPoint x: 646, startPoint y: 245, endPoint x: 591, endPoint y: 246, distance: 55.0
click at [591, 246] on div "Appointment Details Services BGBG - Replace Brake Fluid $ 0.00 Tax $ 0.00 Total…" at bounding box center [743, 282] width 311 height 564
drag, startPoint x: 591, startPoint y: 246, endPoint x: 635, endPoint y: 246, distance: 43.8
click at [642, 170] on button "Mark as Ready" at bounding box center [634, 170] width 70 height 19
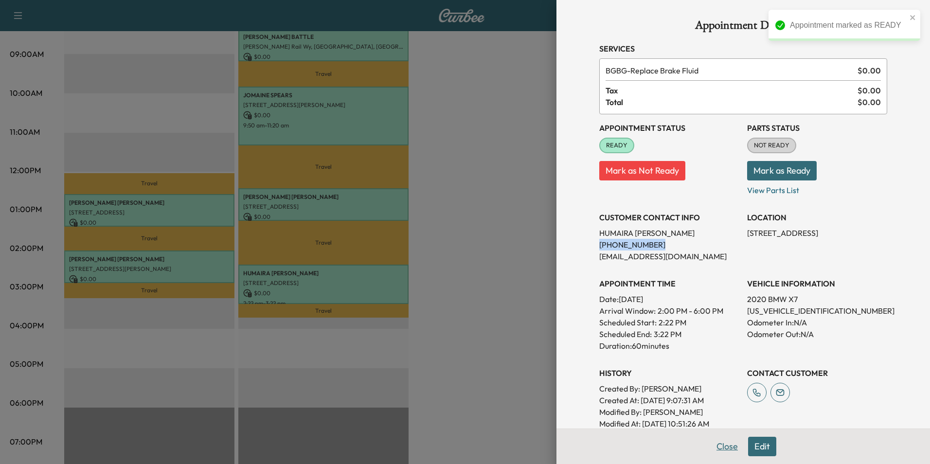
click at [717, 447] on button "Close" at bounding box center [727, 446] width 34 height 19
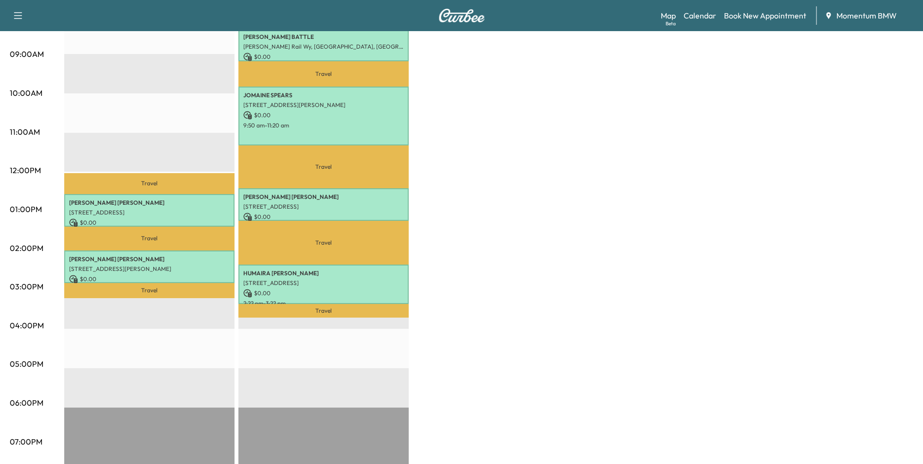
scroll to position [49, 0]
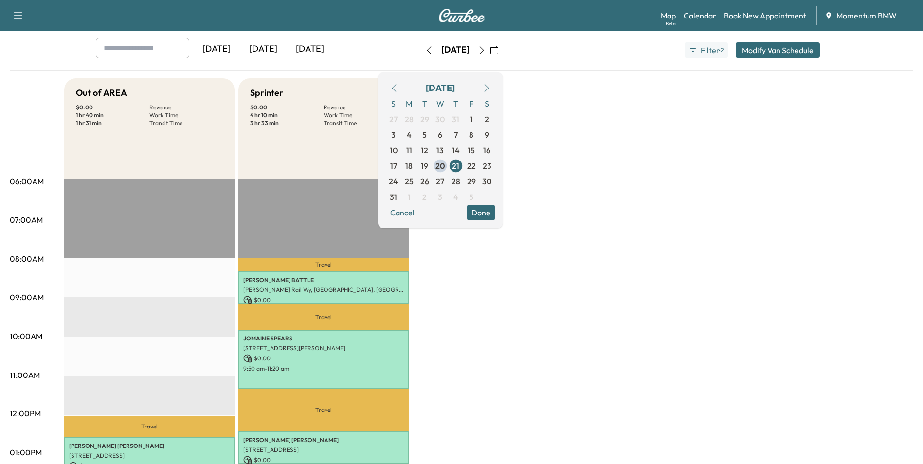
click at [768, 17] on link "Book New Appointment" at bounding box center [765, 16] width 82 height 12
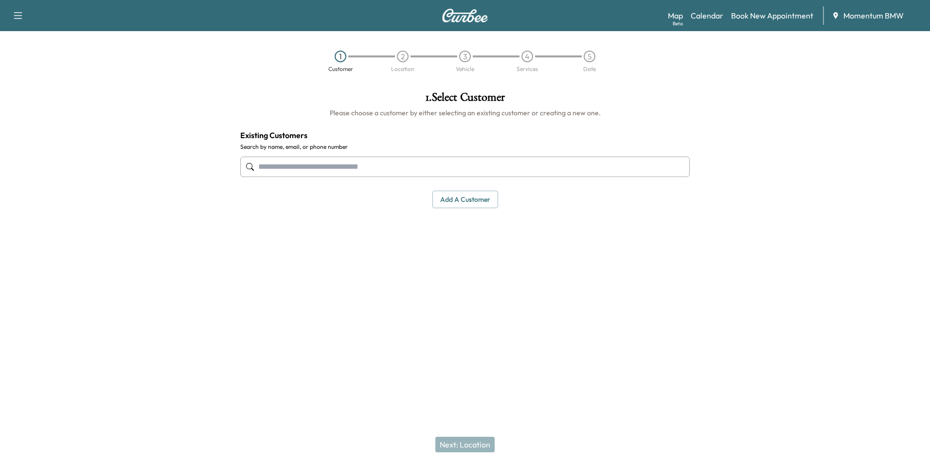
click at [420, 171] on input "text" at bounding box center [464, 167] width 449 height 20
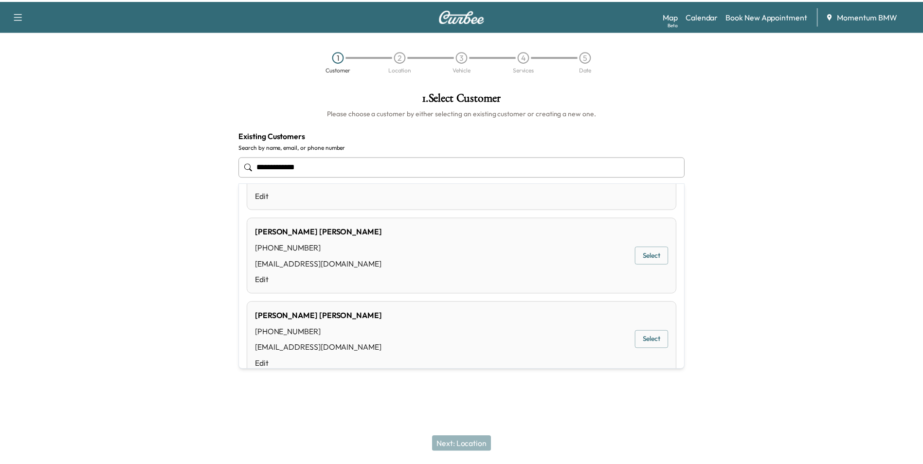
scroll to position [166, 0]
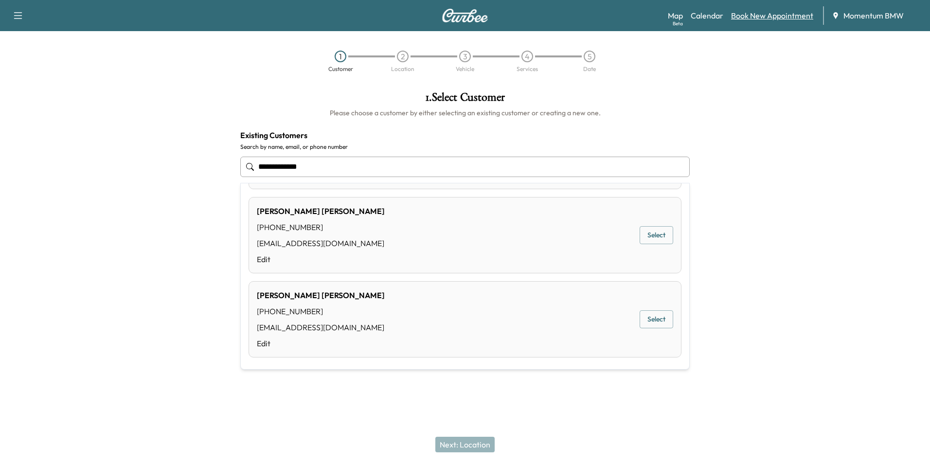
type input "**********"
click at [753, 18] on link "Book New Appointment" at bounding box center [772, 16] width 82 height 12
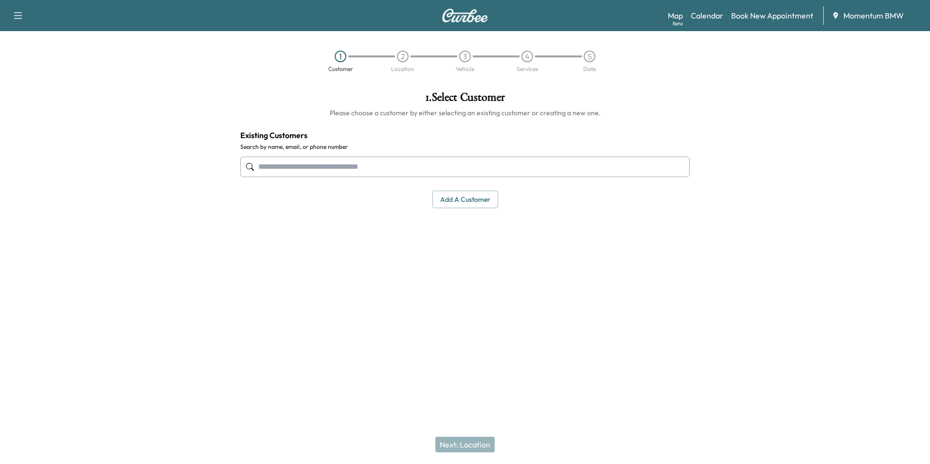
click at [472, 200] on button "Add a customer" at bounding box center [465, 200] width 66 height 18
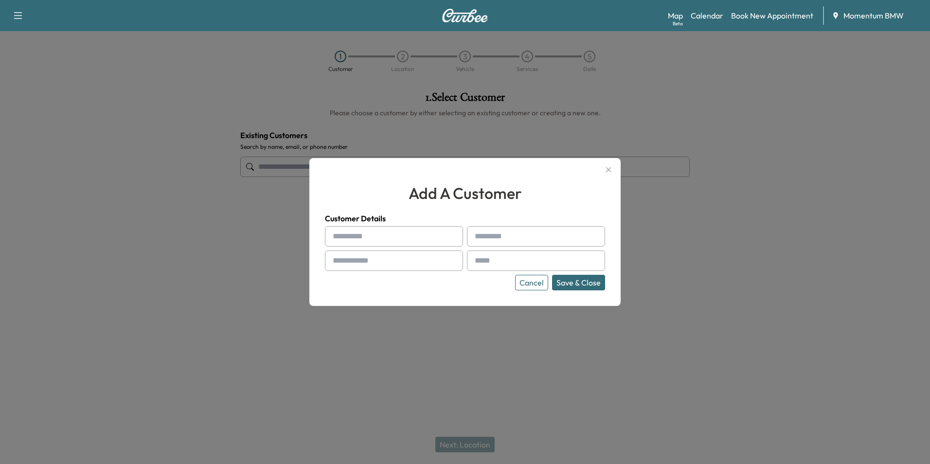
click at [426, 238] on input "text" at bounding box center [394, 236] width 138 height 20
type input "******"
type input "**********"
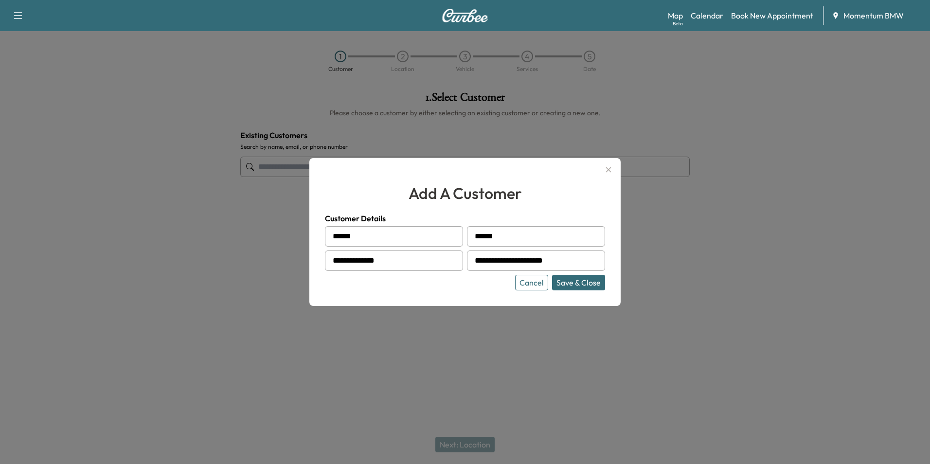
click at [596, 284] on button "Save & Close" at bounding box center [578, 283] width 53 height 16
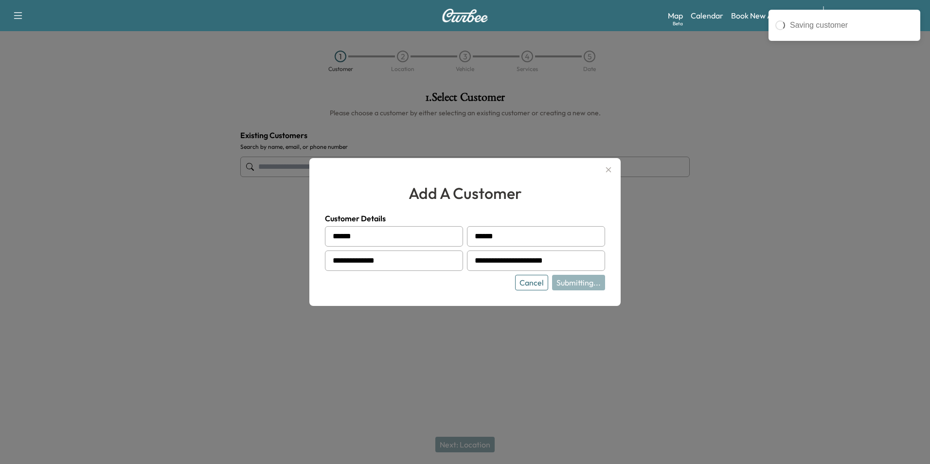
type input "**********"
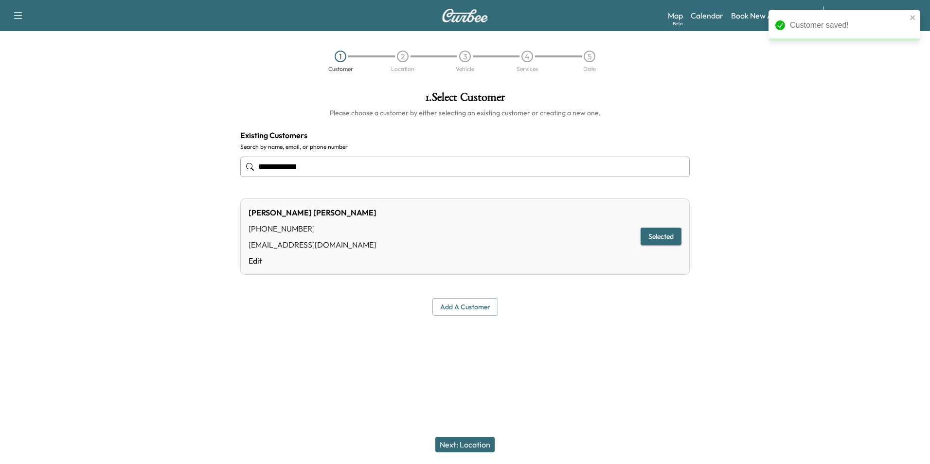
click at [463, 443] on button "Next: Location" at bounding box center [464, 445] width 59 height 16
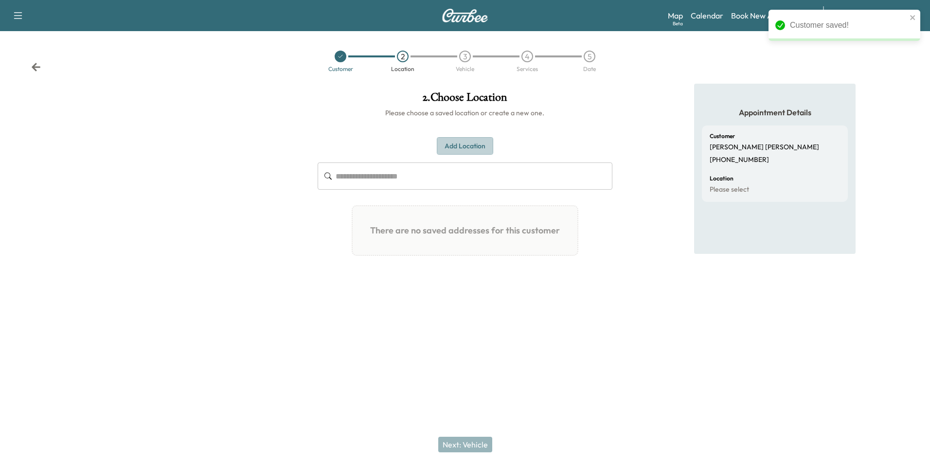
click at [467, 151] on button "Add Location" at bounding box center [465, 146] width 56 height 18
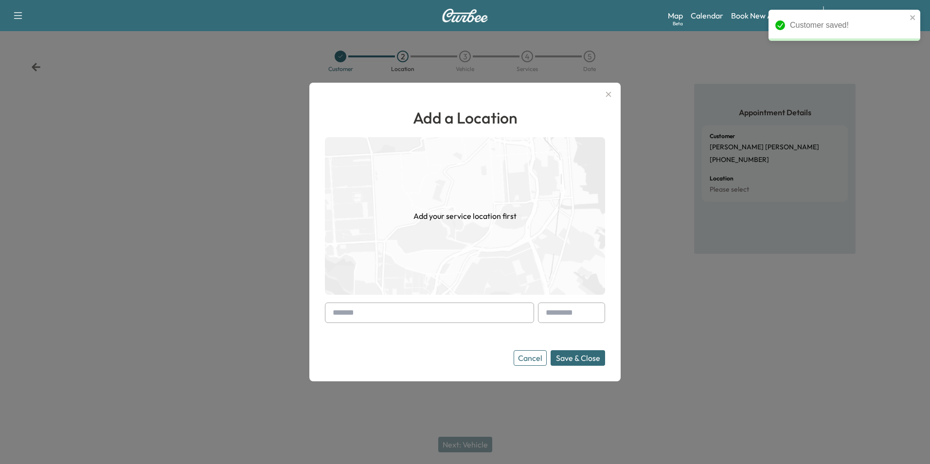
click at [428, 315] on input "text" at bounding box center [429, 313] width 209 height 20
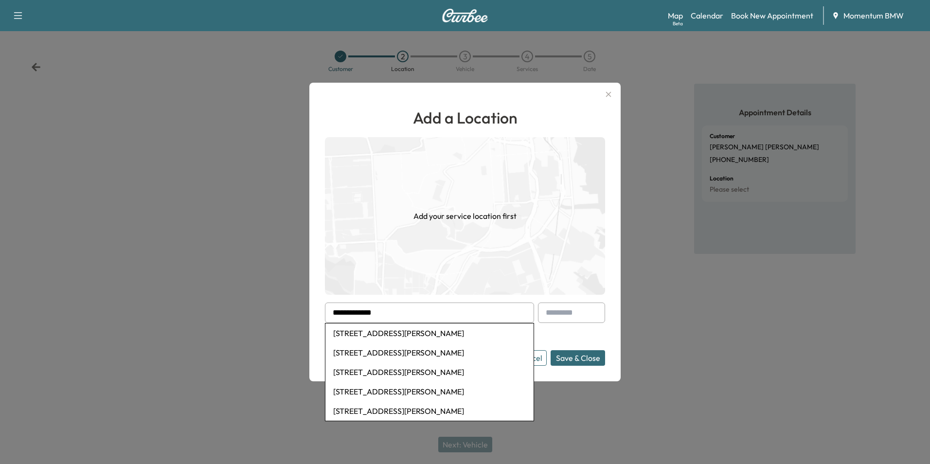
click at [421, 338] on li "[STREET_ADDRESS][PERSON_NAME]" at bounding box center [429, 332] width 208 height 19
type input "**********"
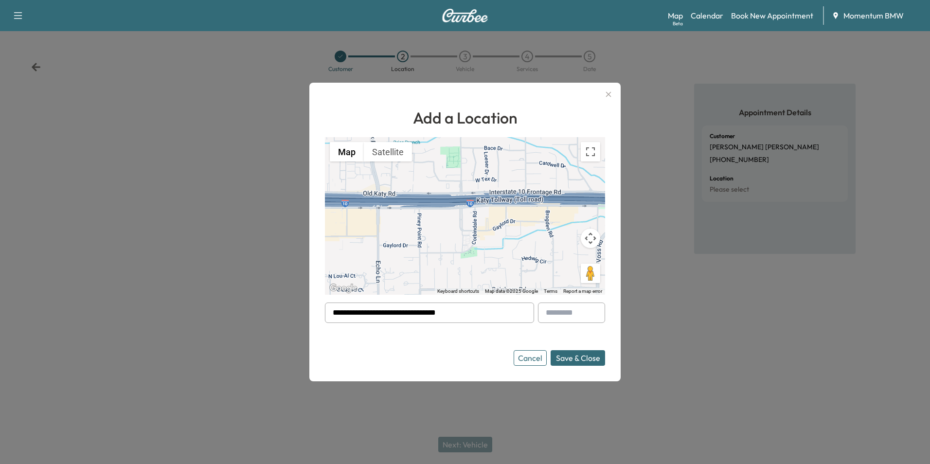
click at [584, 358] on button "Save & Close" at bounding box center [578, 358] width 54 height 16
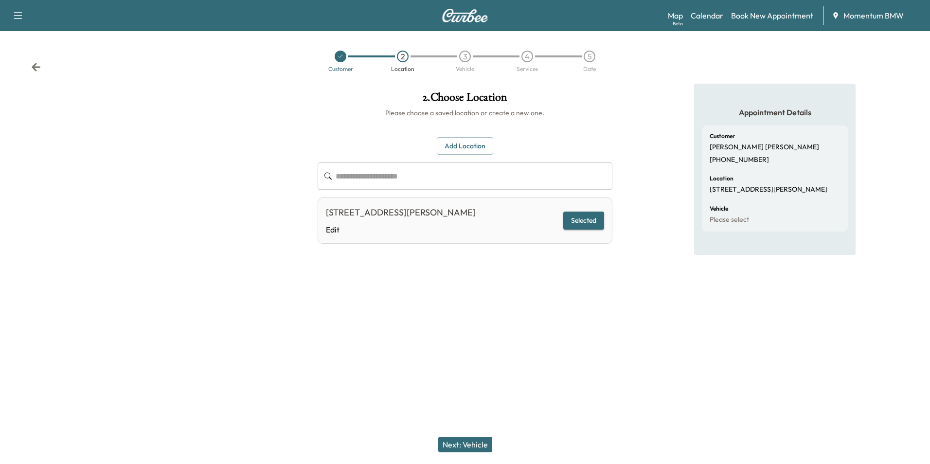
click at [473, 445] on button "Next: Vehicle" at bounding box center [465, 445] width 54 height 16
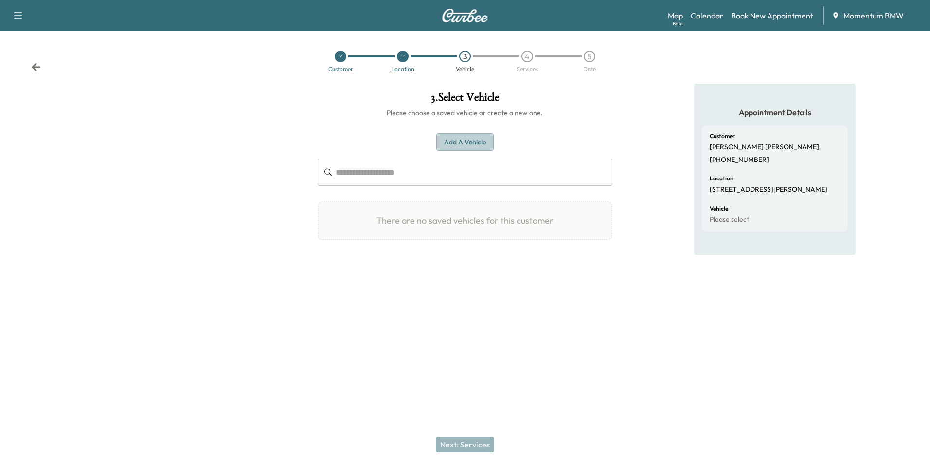
click at [466, 142] on button "Add a Vehicle" at bounding box center [464, 142] width 57 height 18
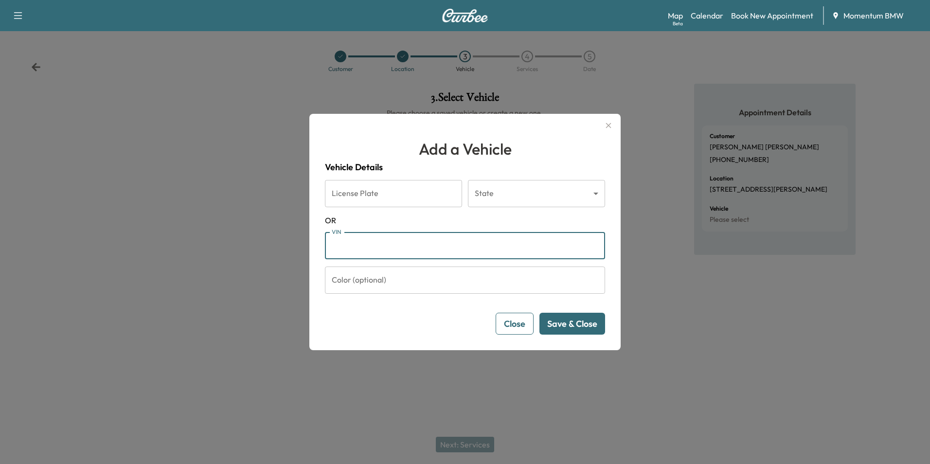
paste input "**********"
type input "**********"
click at [586, 325] on button "Save & Close" at bounding box center [572, 324] width 66 height 22
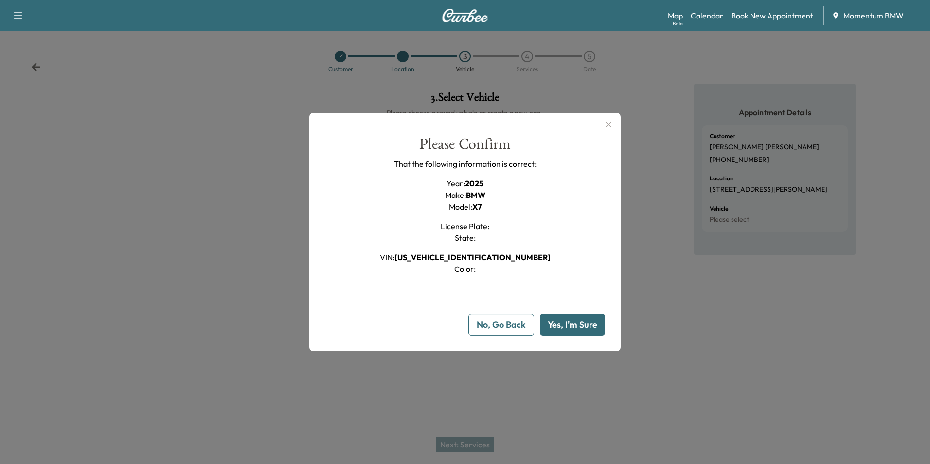
click at [579, 325] on button "Yes, I'm Sure" at bounding box center [572, 325] width 65 height 22
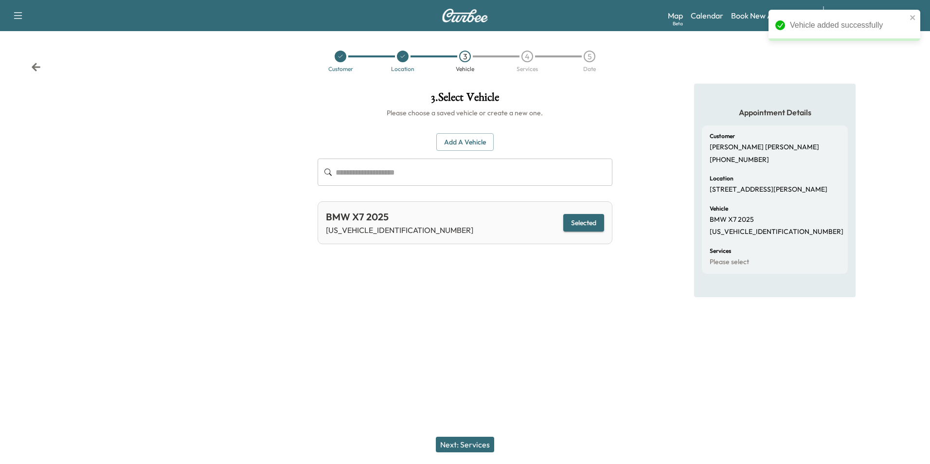
click at [478, 442] on button "Next: Services" at bounding box center [465, 445] width 58 height 16
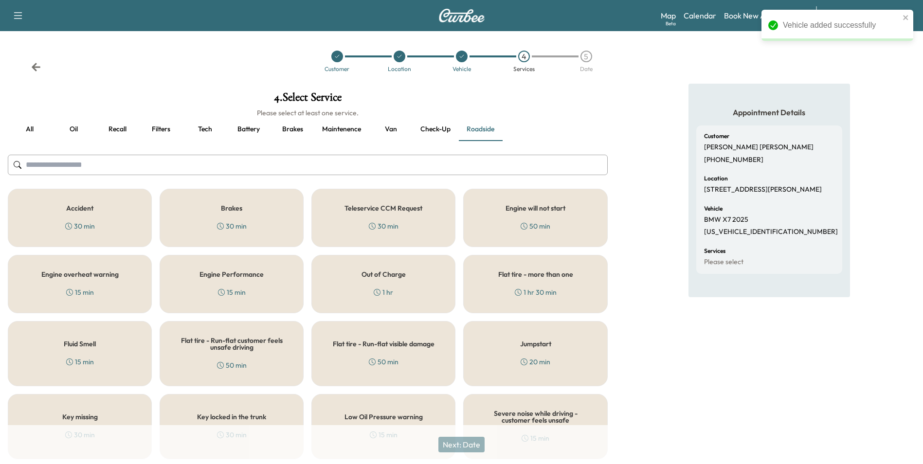
click at [75, 130] on button "Oil" at bounding box center [74, 129] width 44 height 23
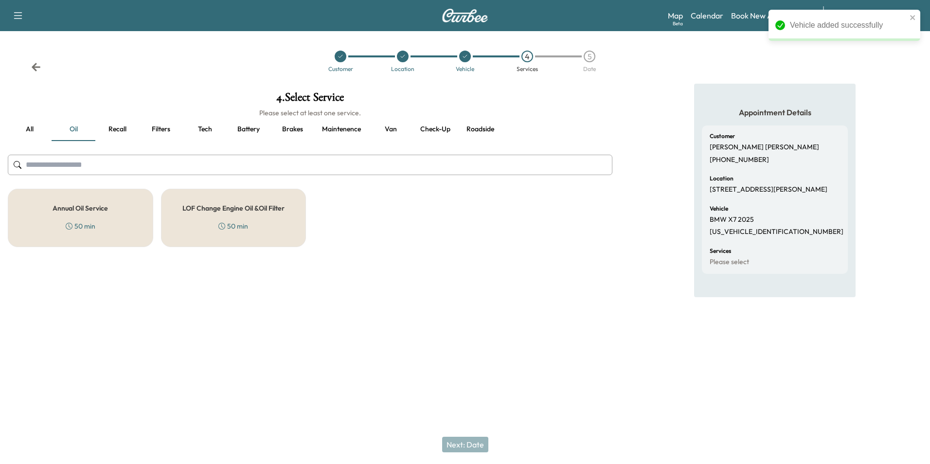
click at [92, 213] on div "Annual Oil Service 50 min" at bounding box center [80, 218] width 145 height 58
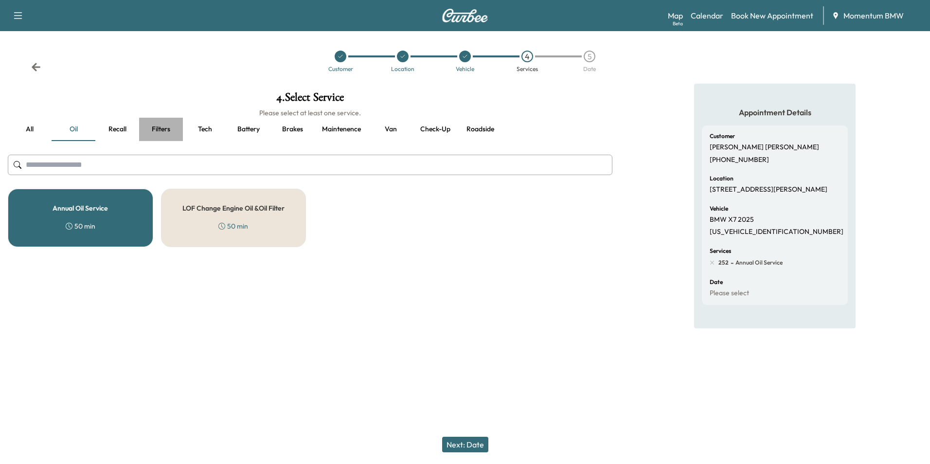
click at [159, 130] on button "Filters" at bounding box center [161, 129] width 44 height 23
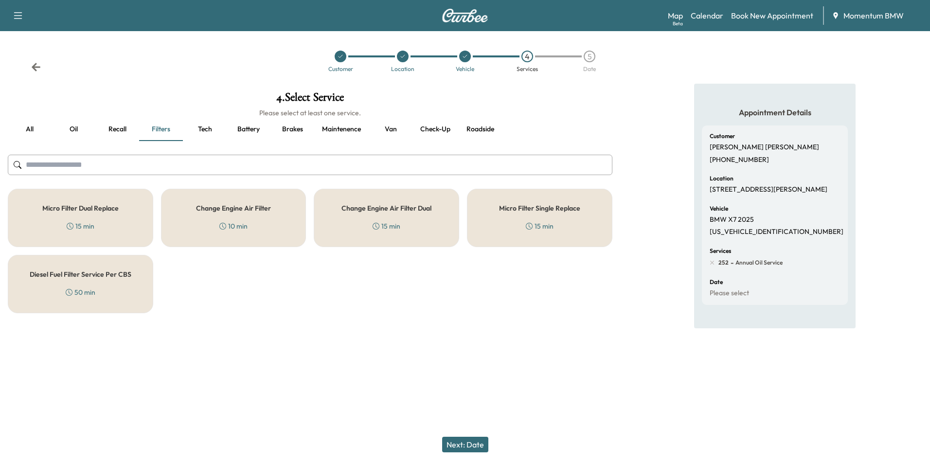
click at [111, 207] on h5 "Micro Filter Dual Replace" at bounding box center [80, 208] width 76 height 7
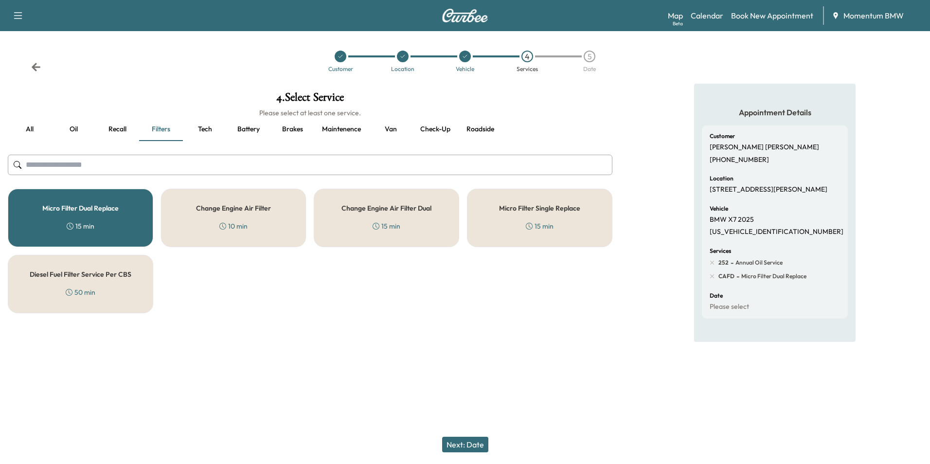
click at [474, 445] on button "Next: Date" at bounding box center [465, 445] width 46 height 16
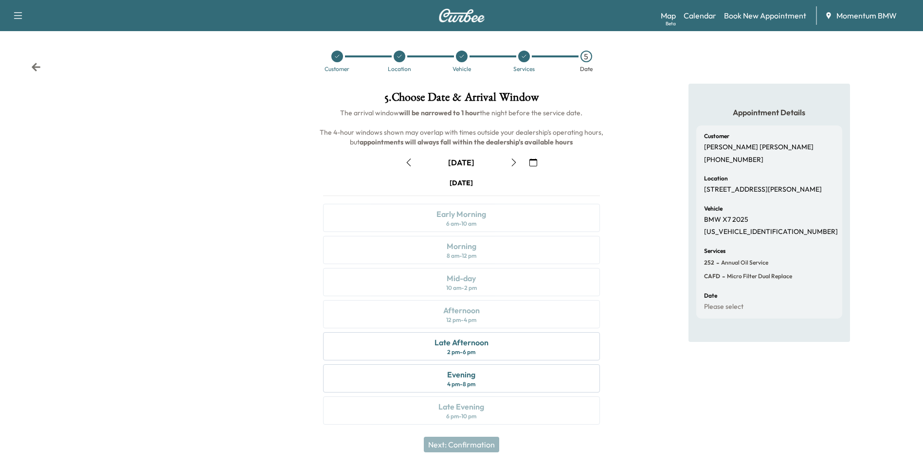
click at [533, 160] on icon "button" at bounding box center [533, 163] width 8 height 8
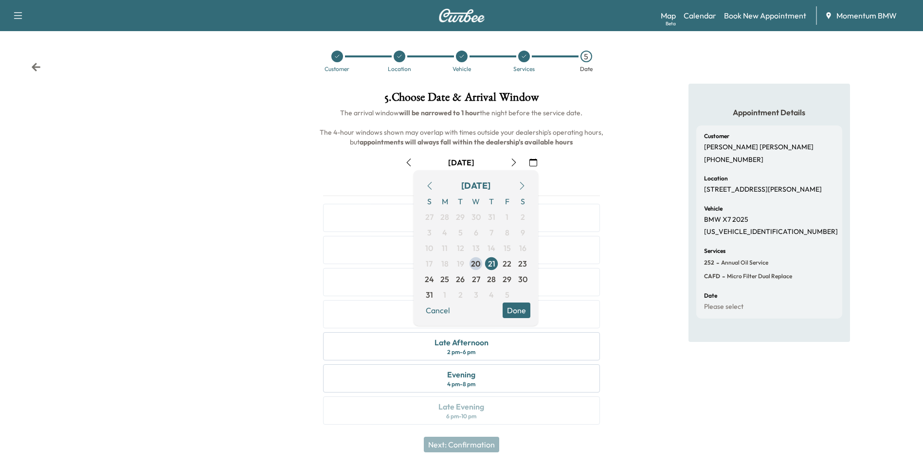
click at [522, 183] on icon "button" at bounding box center [522, 186] width 8 height 8
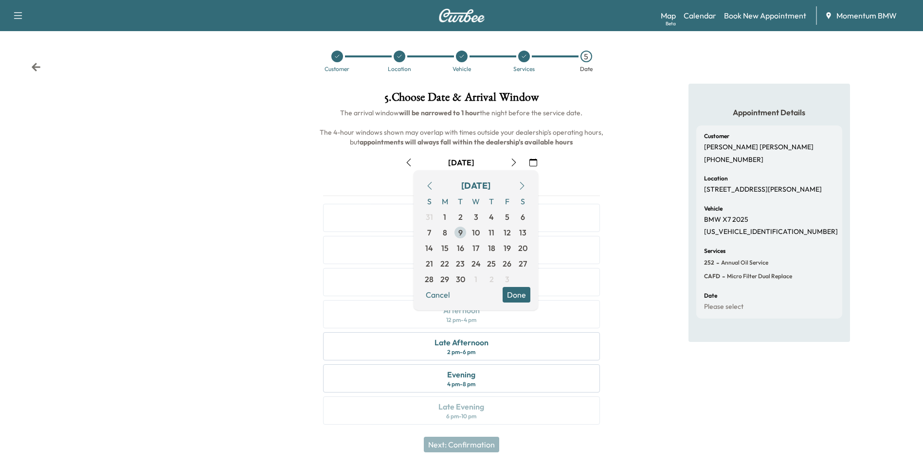
click at [460, 235] on span "9" at bounding box center [460, 233] width 4 height 12
click at [513, 293] on button "Done" at bounding box center [516, 295] width 28 height 16
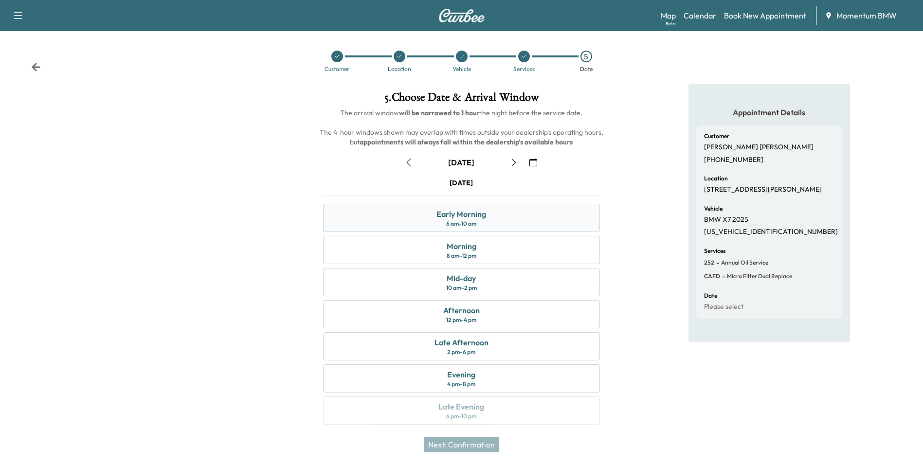
click at [487, 213] on div "Early Morning 6 am - 10 am" at bounding box center [461, 218] width 276 height 28
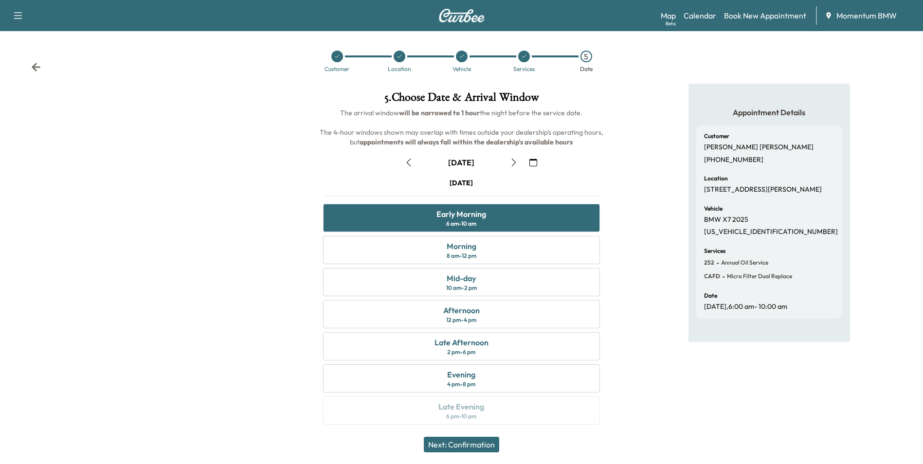
click at [482, 447] on button "Next: Confirmation" at bounding box center [461, 445] width 75 height 16
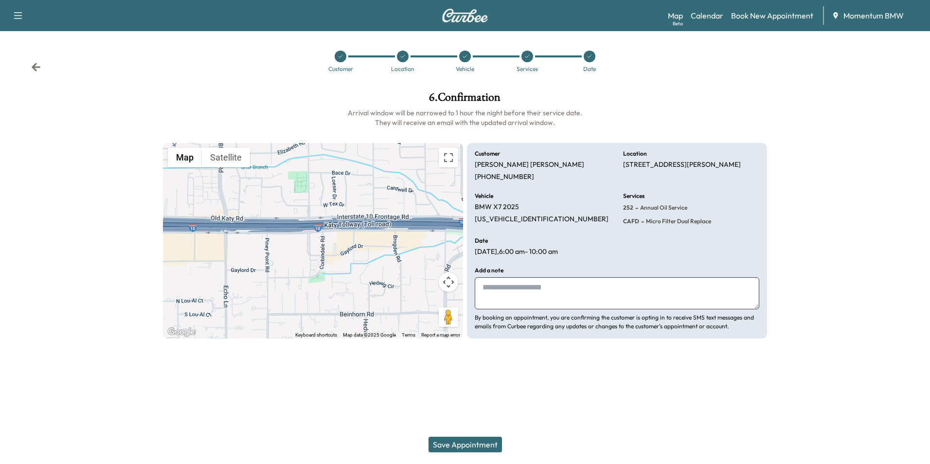
click at [533, 287] on textarea at bounding box center [617, 293] width 285 height 32
type textarea "*******"
click at [487, 446] on button "Save Appointment" at bounding box center [464, 445] width 73 height 16
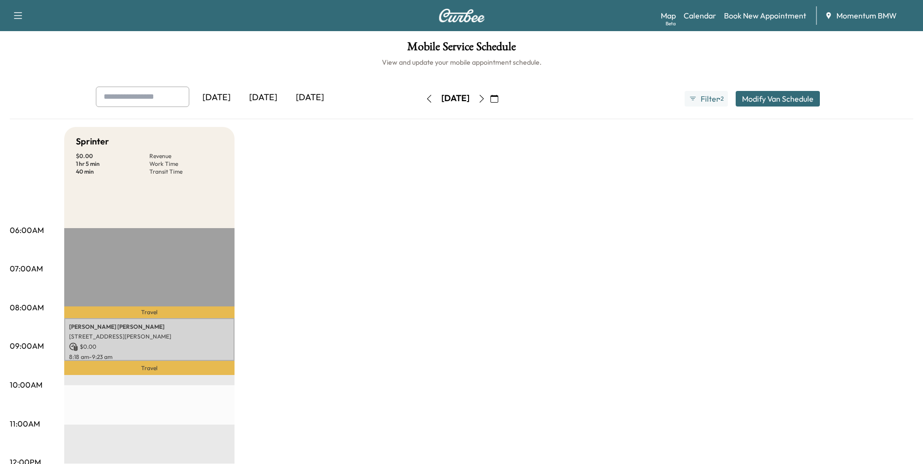
click at [498, 100] on icon "button" at bounding box center [494, 99] width 8 height 8
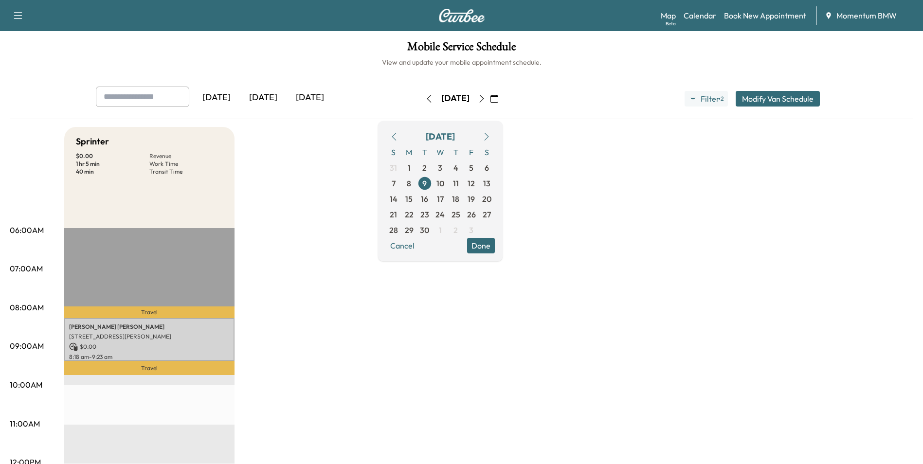
click at [425, 97] on icon "button" at bounding box center [429, 99] width 8 height 8
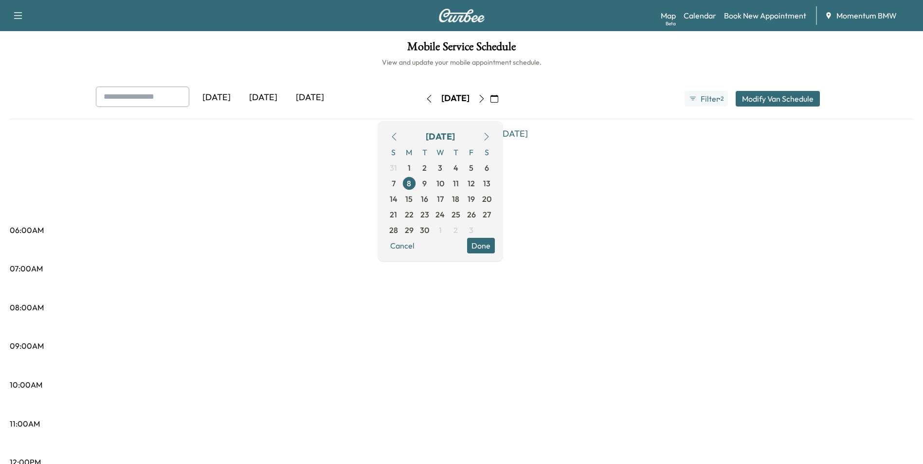
click at [425, 97] on icon "button" at bounding box center [429, 99] width 8 height 8
click at [427, 97] on icon "button" at bounding box center [429, 99] width 4 height 8
click at [425, 97] on icon "button" at bounding box center [429, 99] width 8 height 8
click at [425, 98] on icon "button" at bounding box center [429, 99] width 8 height 8
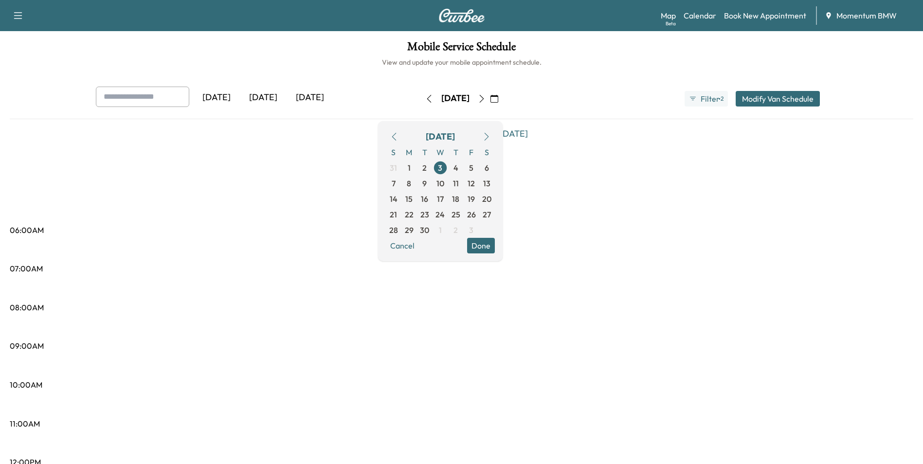
click at [498, 100] on icon "button" at bounding box center [494, 99] width 8 height 8
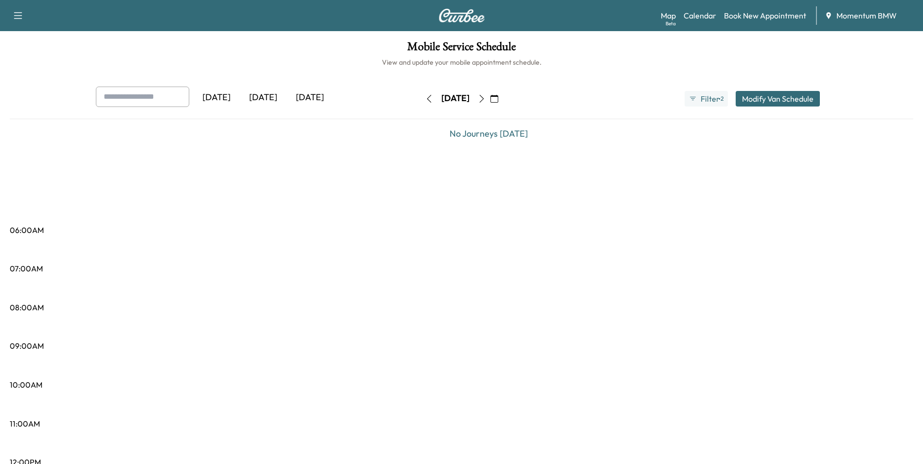
click at [498, 101] on icon "button" at bounding box center [494, 99] width 8 height 8
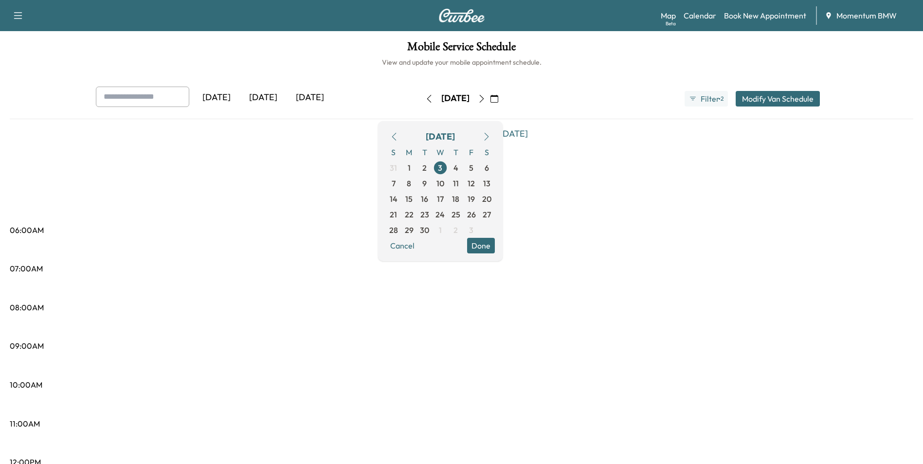
click at [398, 136] on icon "button" at bounding box center [394, 137] width 8 height 8
click at [459, 219] on span "21" at bounding box center [455, 215] width 7 height 12
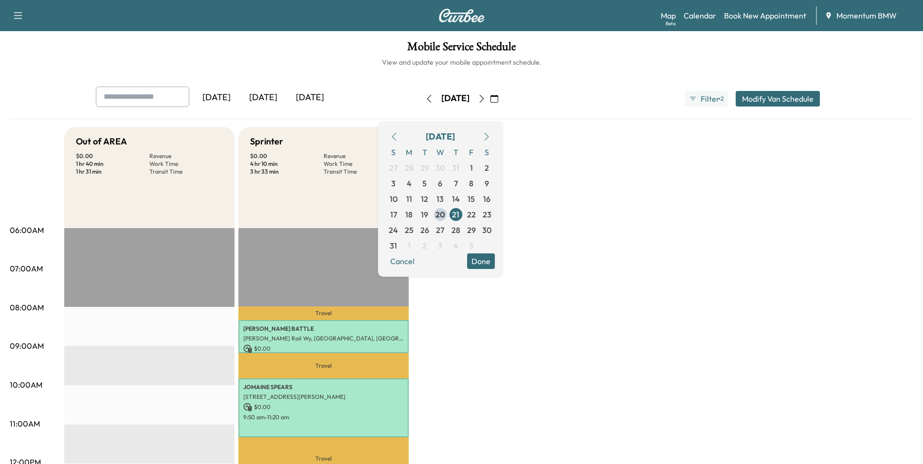
click at [495, 264] on button "Done" at bounding box center [481, 261] width 28 height 16
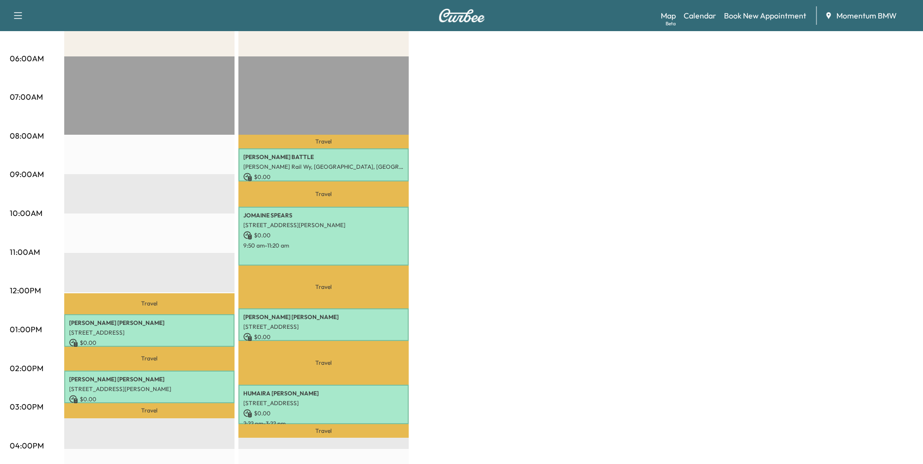
scroll to position [195, 0]
